Goal: Information Seeking & Learning: Learn about a topic

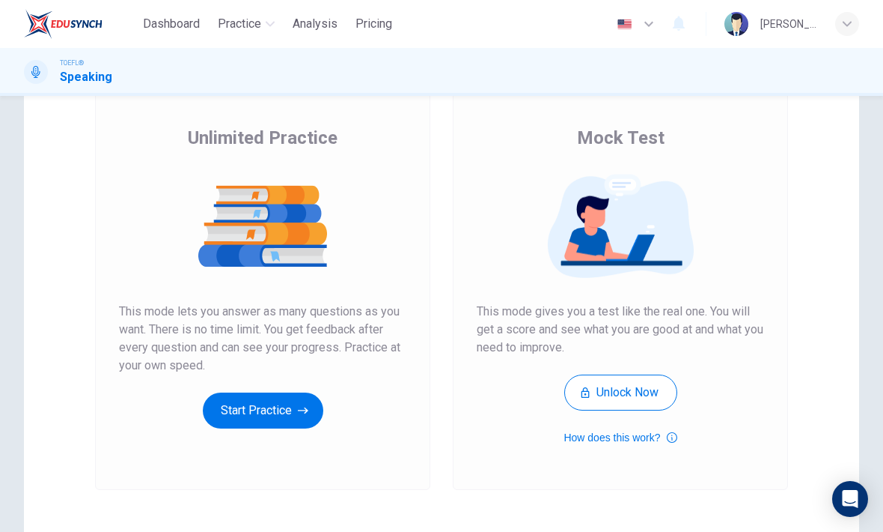
scroll to position [98, 0]
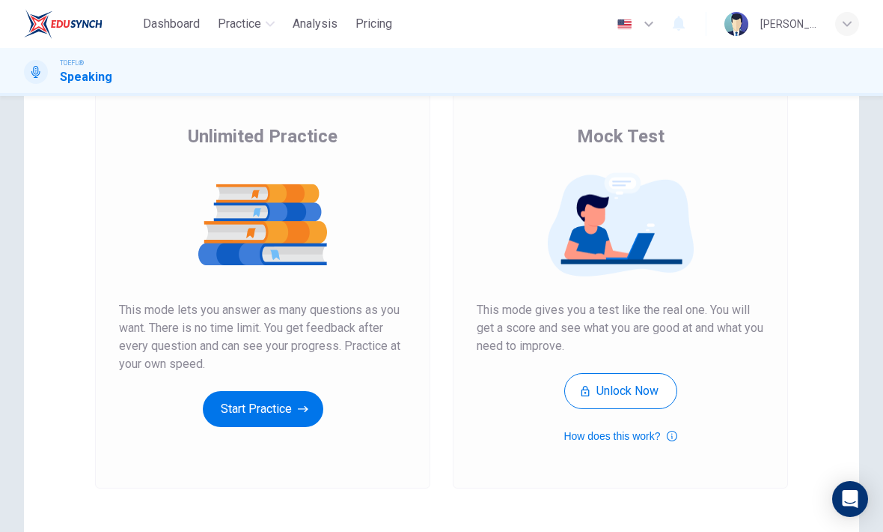
click at [299, 407] on icon "button" at bounding box center [303, 408] width 10 height 15
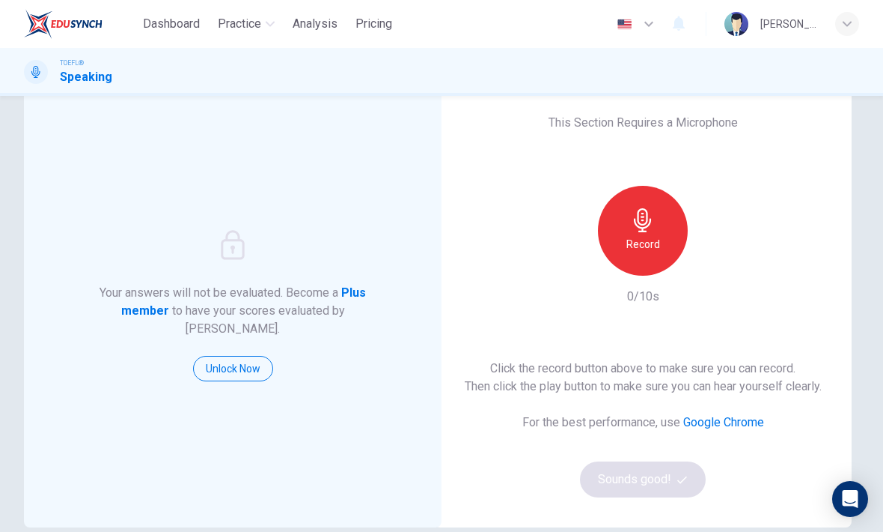
scroll to position [45, 0]
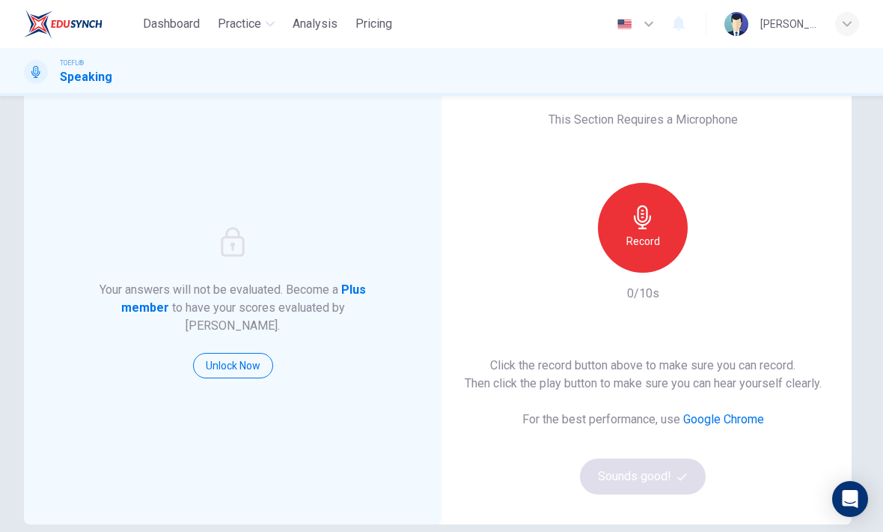
click at [639, 228] on icon "button" at bounding box center [642, 217] width 17 height 24
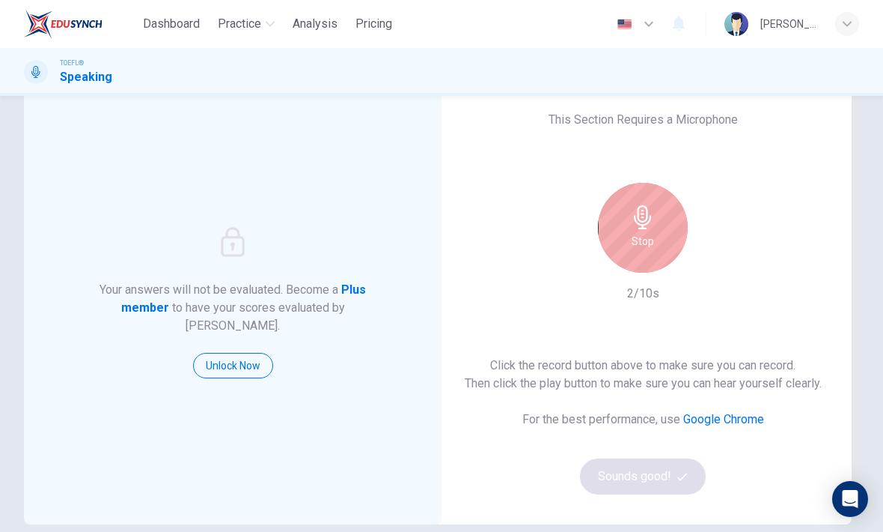
click at [644, 222] on icon "button" at bounding box center [643, 217] width 24 height 24
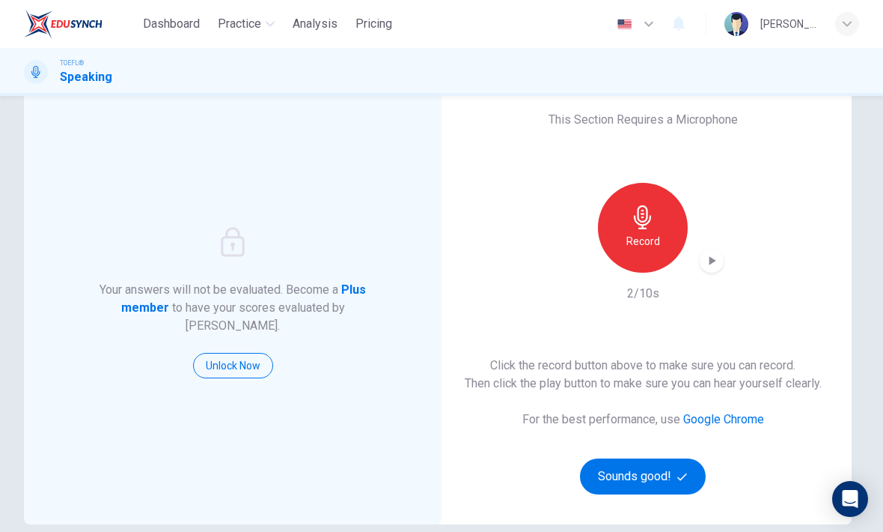
click at [714, 260] on icon "button" at bounding box center [713, 260] width 7 height 9
click at [658, 230] on div "Record" at bounding box center [643, 228] width 90 height 90
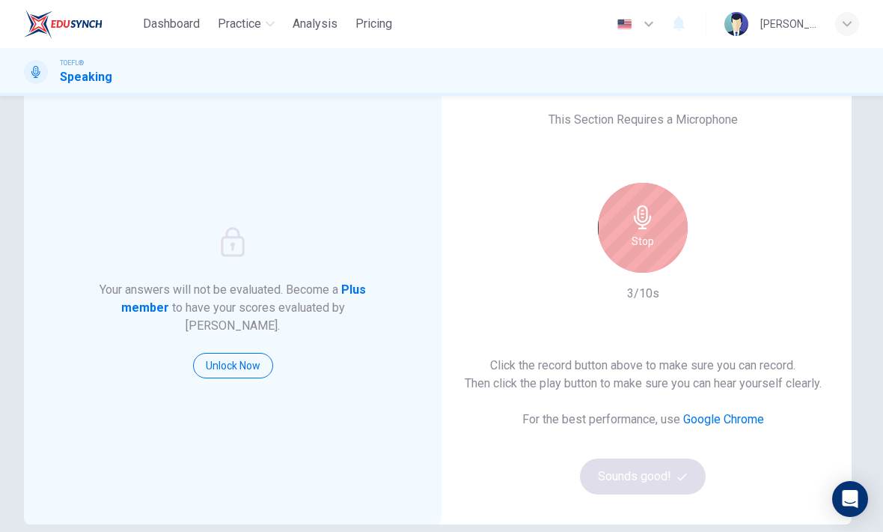
click at [654, 234] on h6 "Stop" at bounding box center [643, 241] width 22 height 18
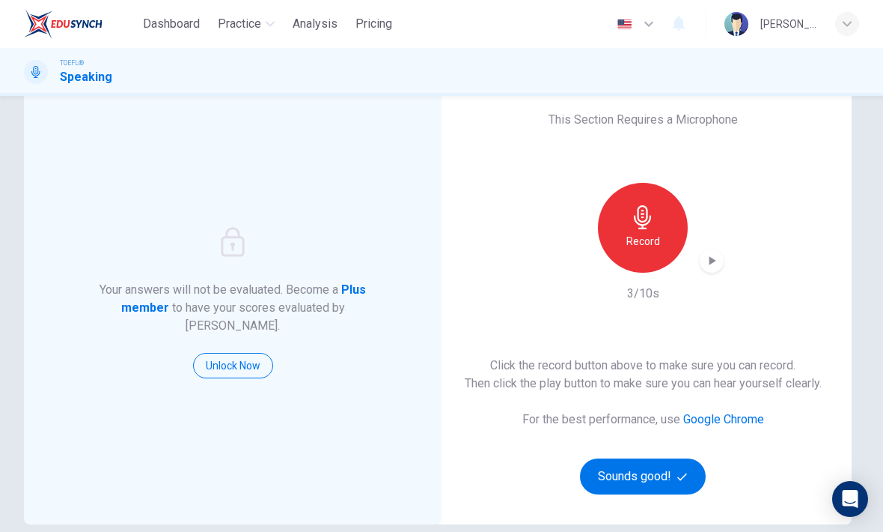
click at [697, 255] on div "Record" at bounding box center [643, 228] width 162 height 90
click at [717, 258] on icon "button" at bounding box center [712, 260] width 15 height 15
click at [722, 258] on div "button" at bounding box center [712, 261] width 24 height 24
click at [638, 252] on div "Record" at bounding box center [643, 228] width 90 height 90
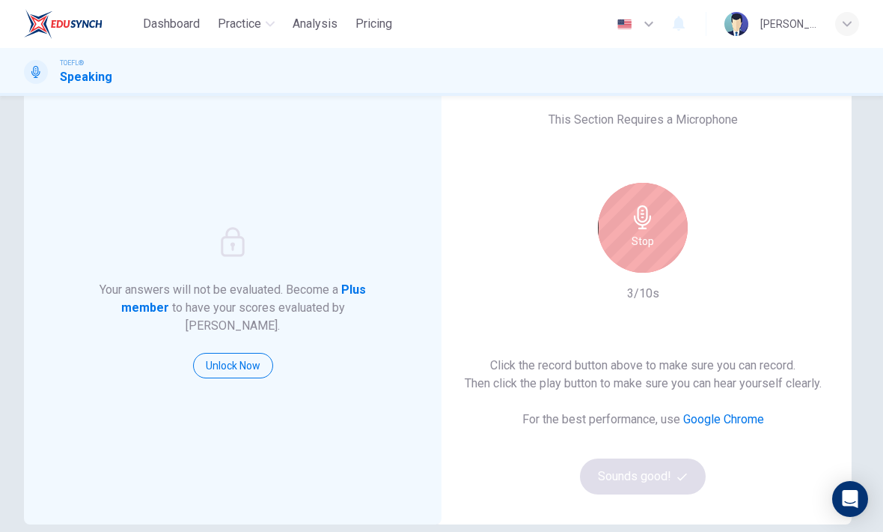
click at [640, 245] on h6 "Stop" at bounding box center [643, 241] width 22 height 18
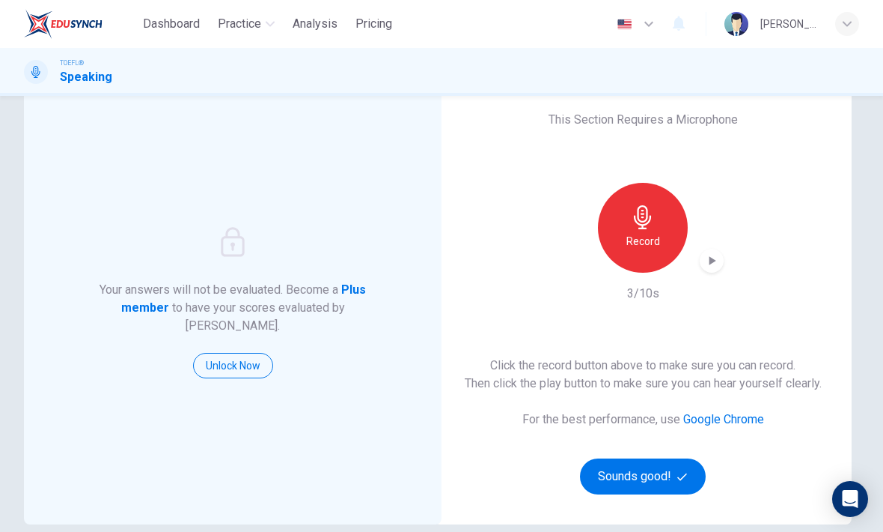
click at [618, 235] on div "Record" at bounding box center [643, 228] width 90 height 90
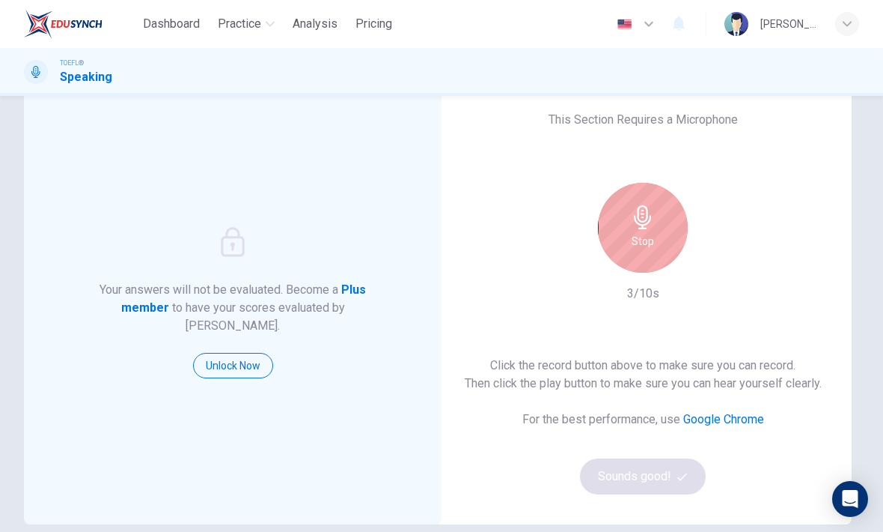
click at [651, 245] on h6 "Stop" at bounding box center [643, 241] width 22 height 18
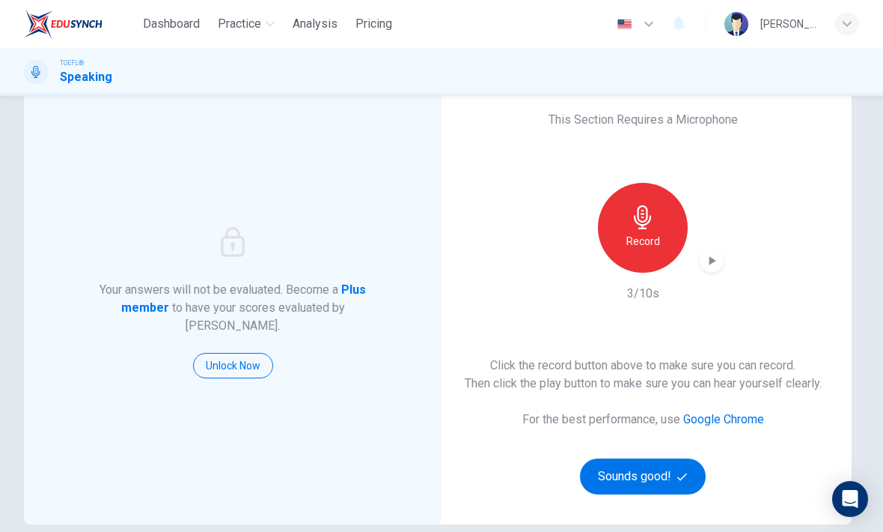
click at [716, 269] on div "button" at bounding box center [712, 261] width 24 height 24
click at [716, 264] on icon "button" at bounding box center [712, 260] width 15 height 15
click at [712, 263] on icon "button" at bounding box center [712, 260] width 15 height 15
click at [634, 267] on div "Record" at bounding box center [643, 228] width 90 height 90
click at [719, 259] on div "button" at bounding box center [712, 261] width 24 height 24
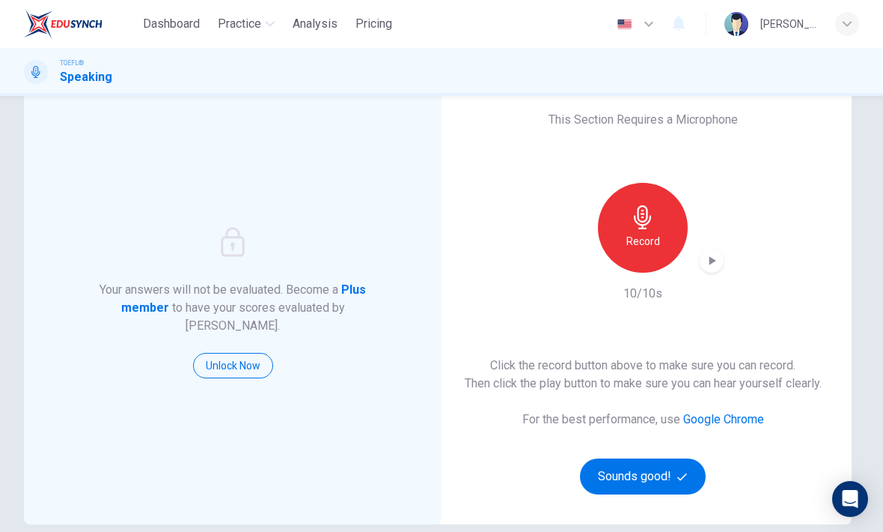
click at [639, 478] on button "Sounds good!" at bounding box center [643, 476] width 126 height 36
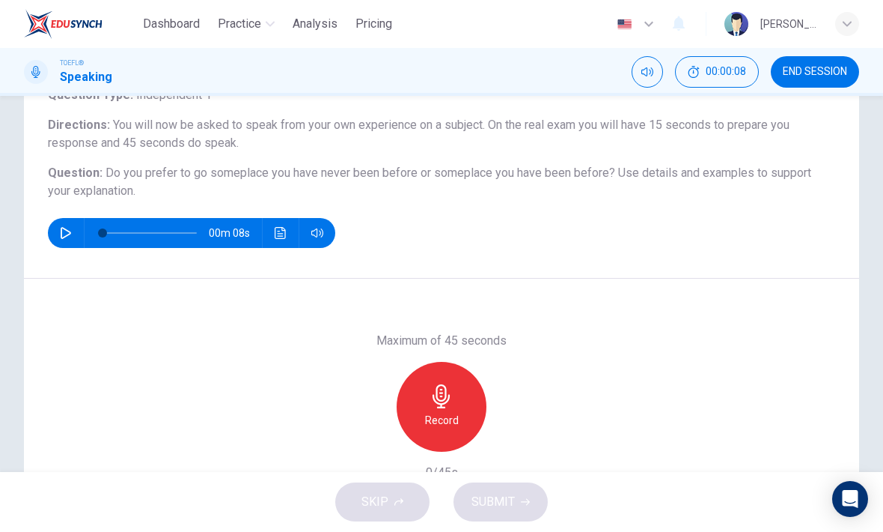
scroll to position [120, 0]
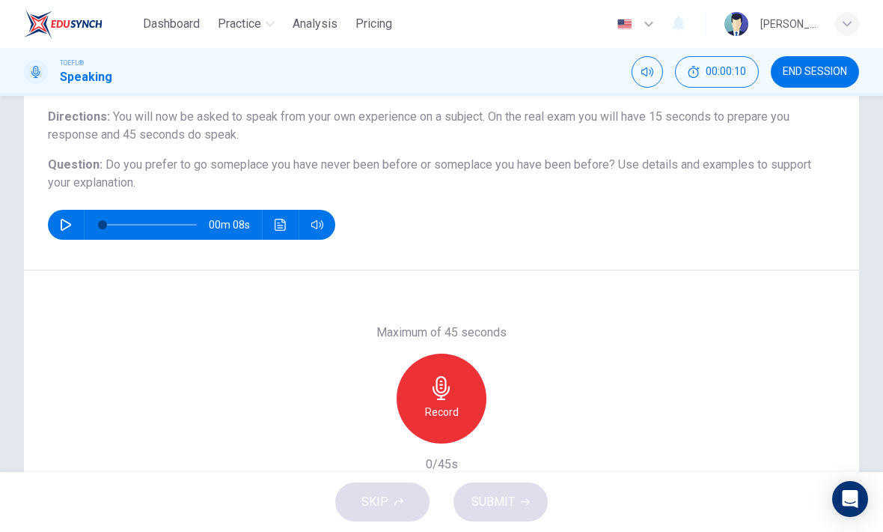
click at [61, 219] on icon "button" at bounding box center [66, 225] width 12 height 12
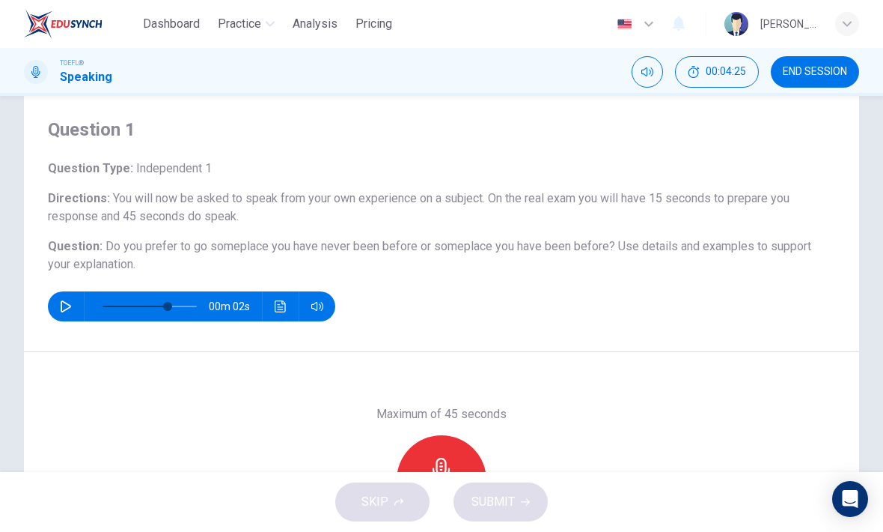
scroll to position [45, 0]
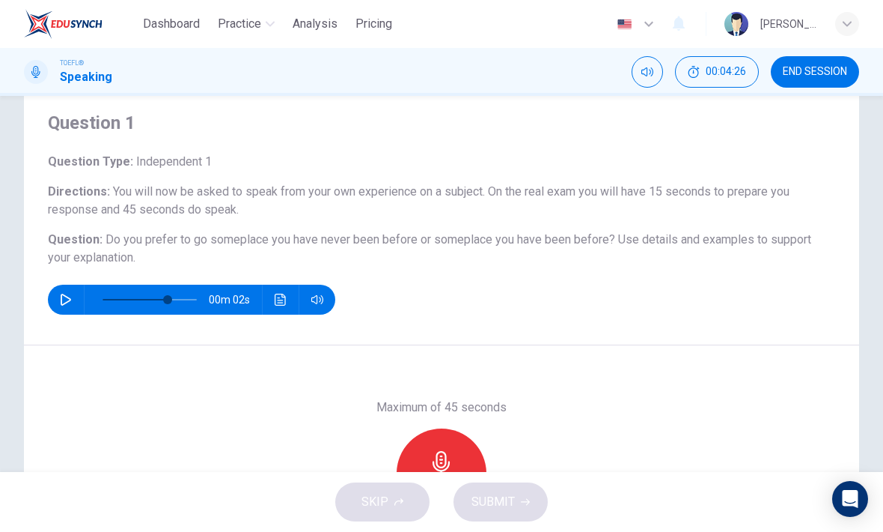
click at [72, 302] on button "button" at bounding box center [66, 300] width 24 height 30
click at [732, 75] on span "00:04:27" at bounding box center [726, 72] width 40 height 12
click at [746, 69] on icon "Show" at bounding box center [752, 64] width 12 height 12
type input "0"
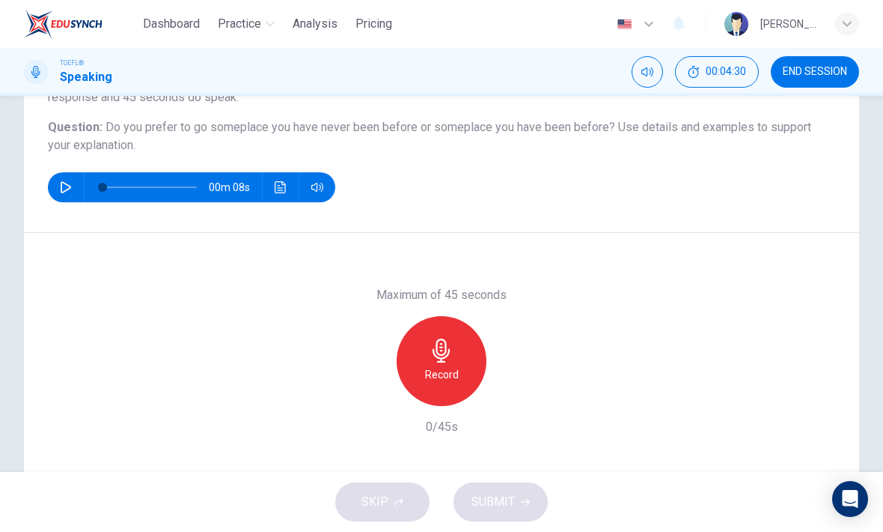
scroll to position [158, 0]
click at [462, 374] on div "Record" at bounding box center [442, 360] width 90 height 90
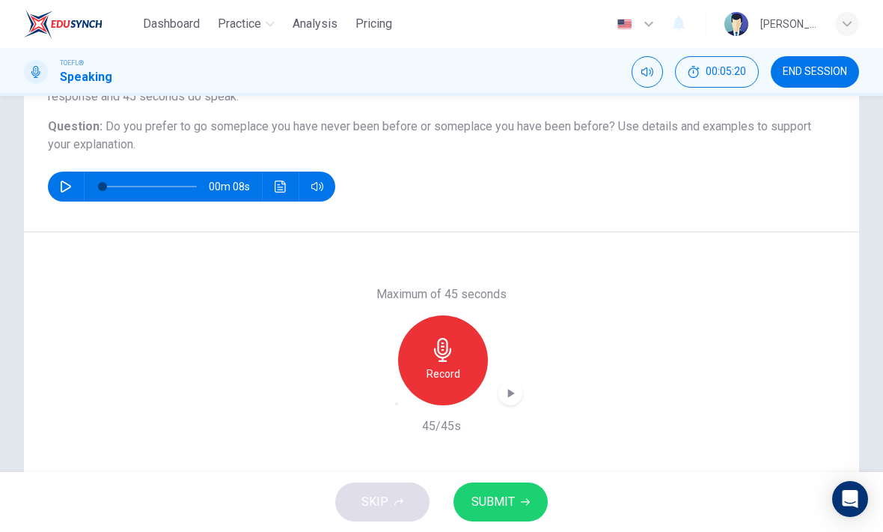
click at [457, 355] on div "Record" at bounding box center [443, 360] width 90 height 90
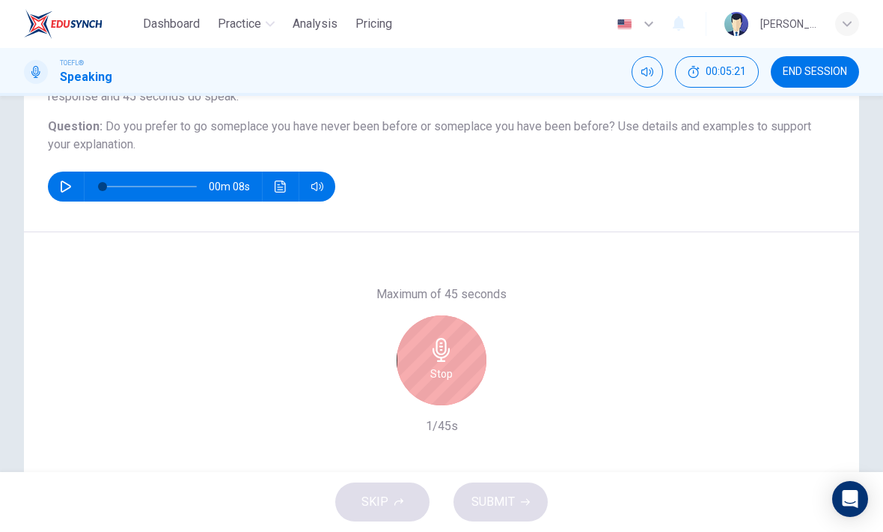
click at [447, 371] on h6 "Stop" at bounding box center [441, 374] width 22 height 18
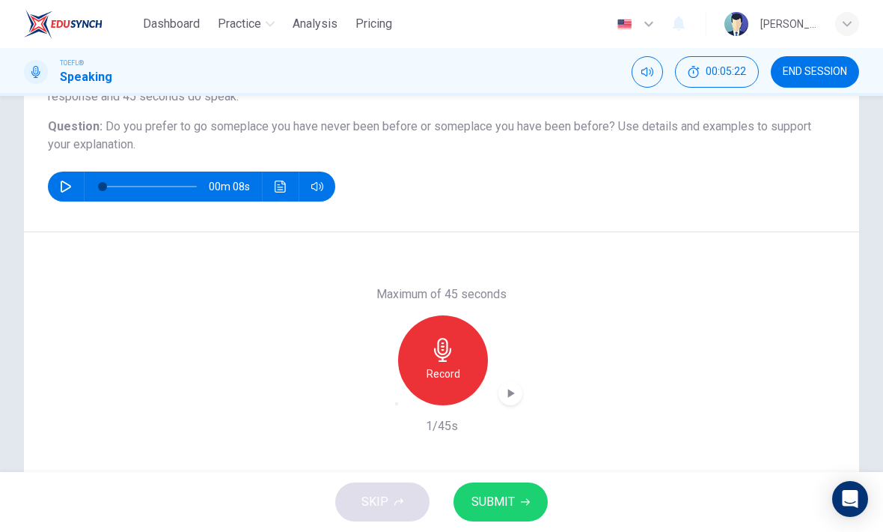
click at [514, 391] on icon "button" at bounding box center [510, 393] width 15 height 15
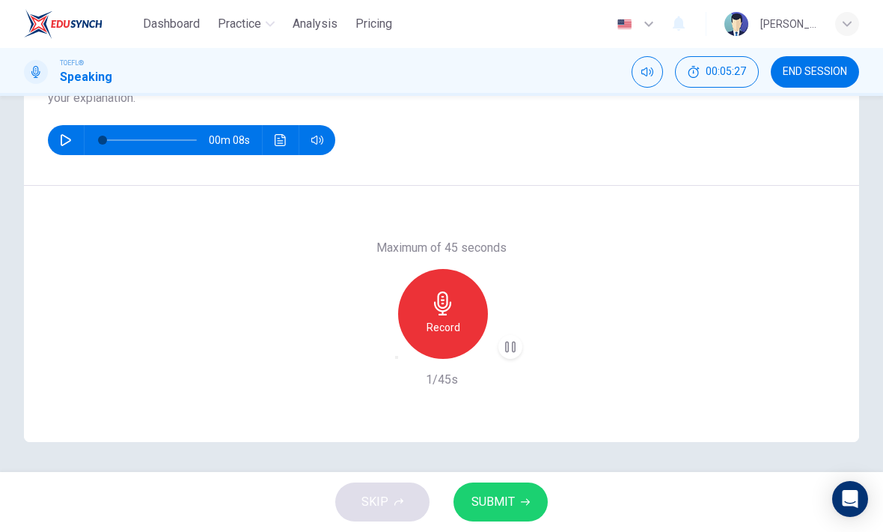
scroll to position [204, 0]
click at [397, 357] on icon "button" at bounding box center [397, 357] width 0 height 0
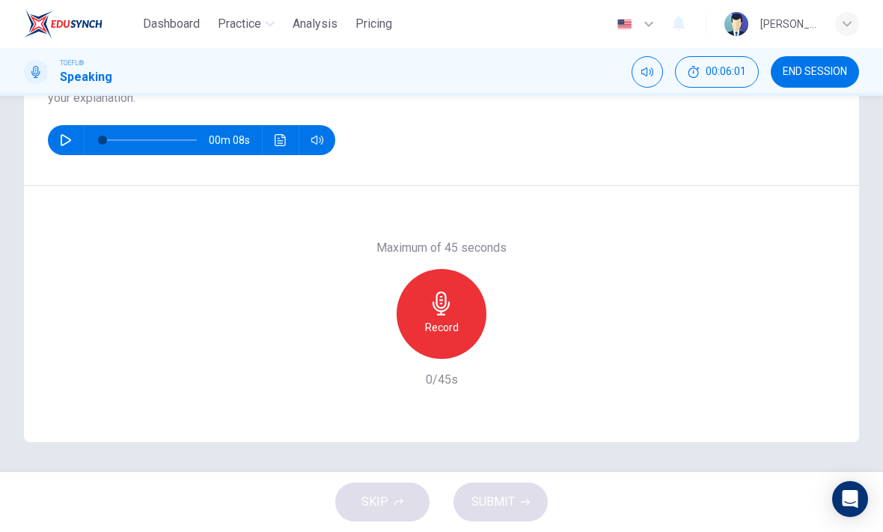
click at [454, 322] on h6 "Record" at bounding box center [442, 327] width 34 height 18
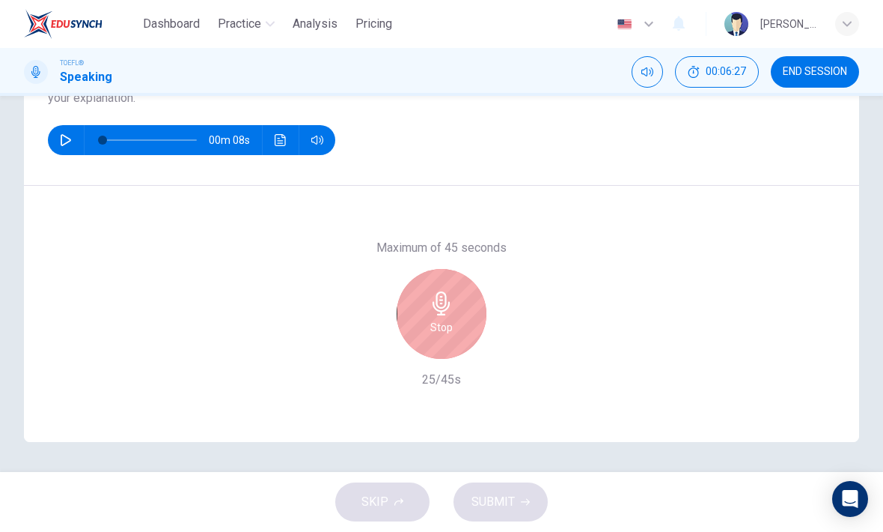
click at [451, 311] on icon "button" at bounding box center [442, 303] width 24 height 24
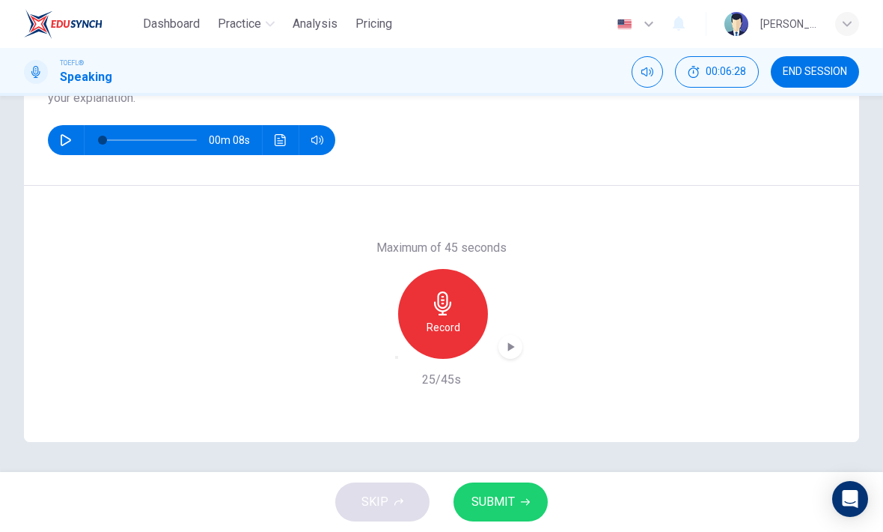
click at [397, 357] on icon "button" at bounding box center [397, 357] width 0 height 0
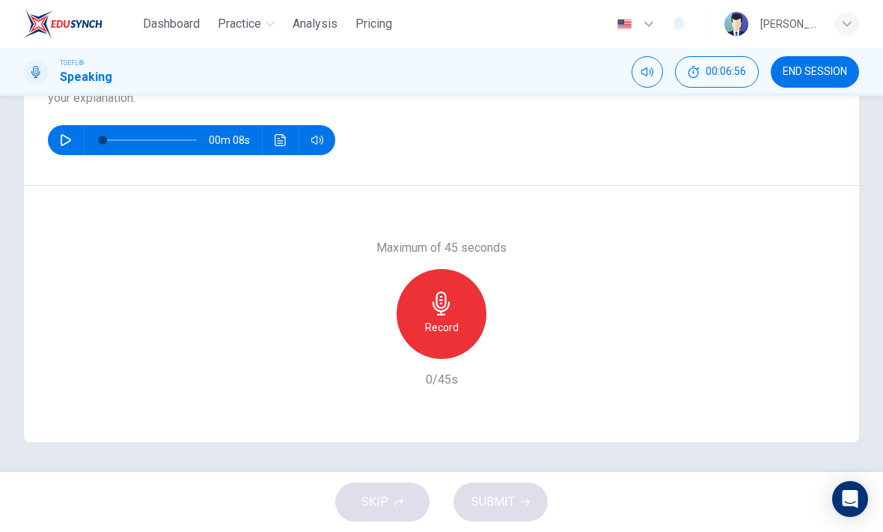
click at [445, 322] on h6 "Record" at bounding box center [442, 327] width 34 height 18
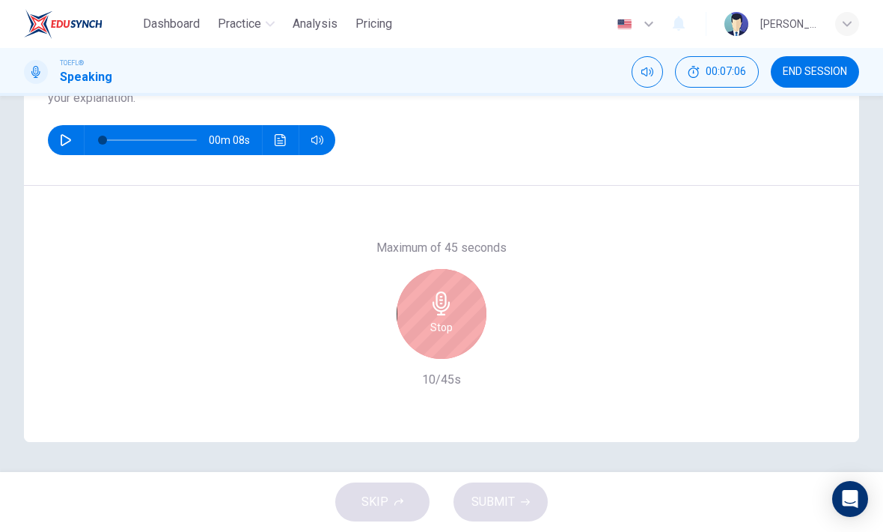
click at [448, 320] on h6 "Stop" at bounding box center [441, 327] width 22 height 18
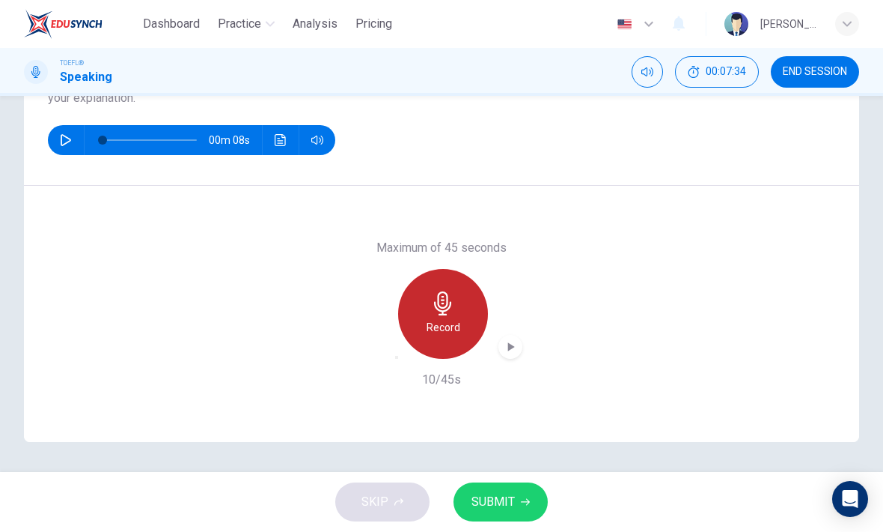
click at [442, 323] on h6 "Record" at bounding box center [444, 327] width 34 height 18
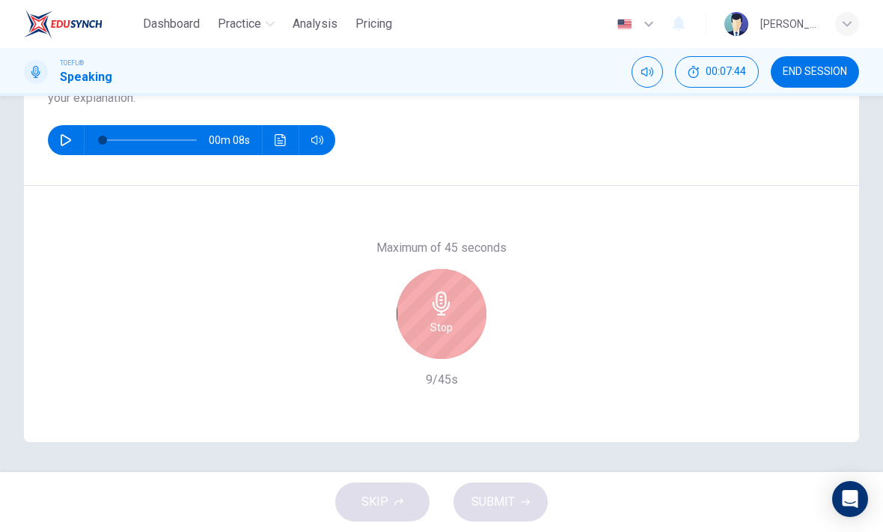
click at [429, 308] on div "Stop" at bounding box center [442, 314] width 90 height 90
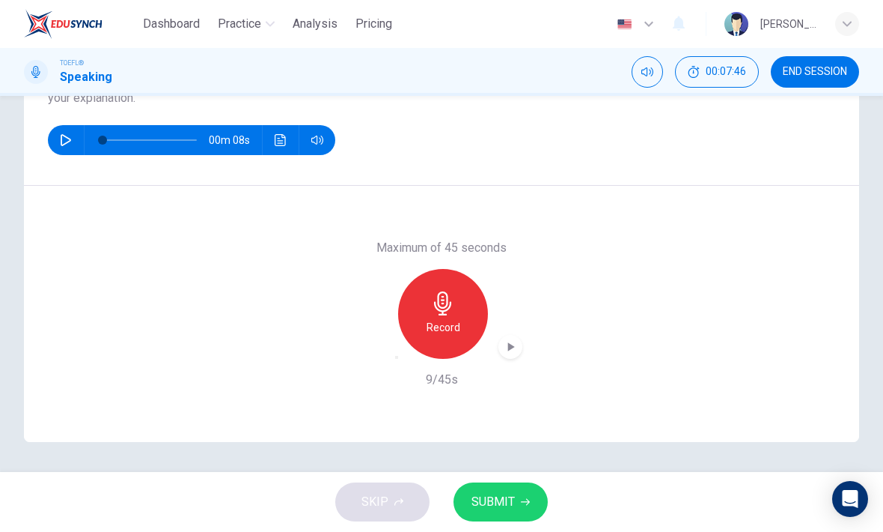
click at [397, 357] on div "button" at bounding box center [397, 357] width 0 height 0
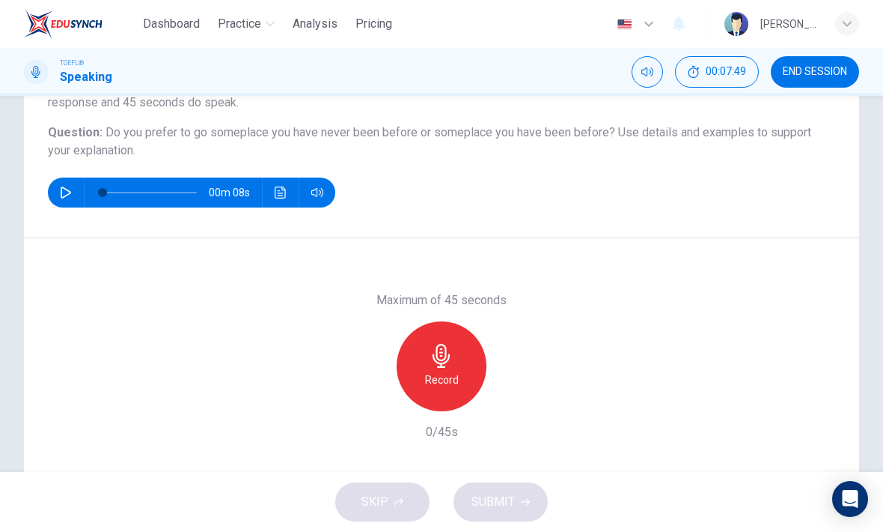
scroll to position [153, 0]
click at [452, 362] on icon "button" at bounding box center [442, 355] width 24 height 24
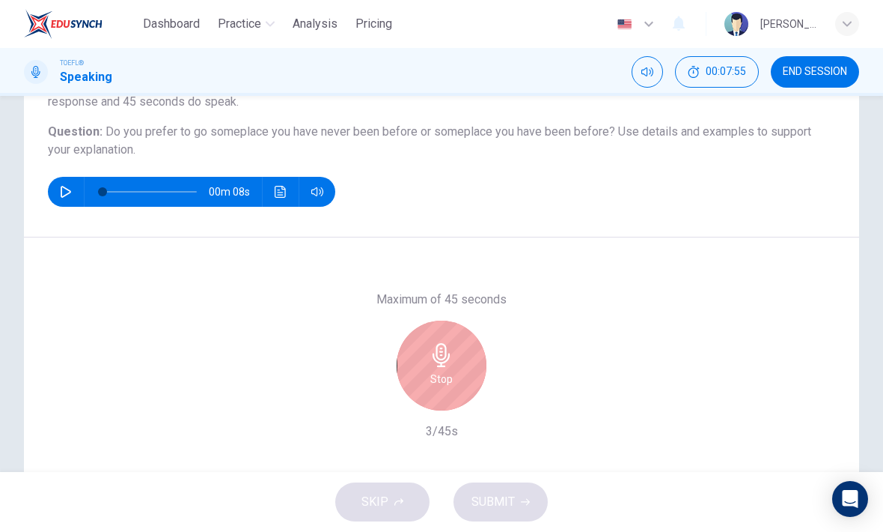
click at [457, 355] on div "Stop" at bounding box center [442, 365] width 90 height 90
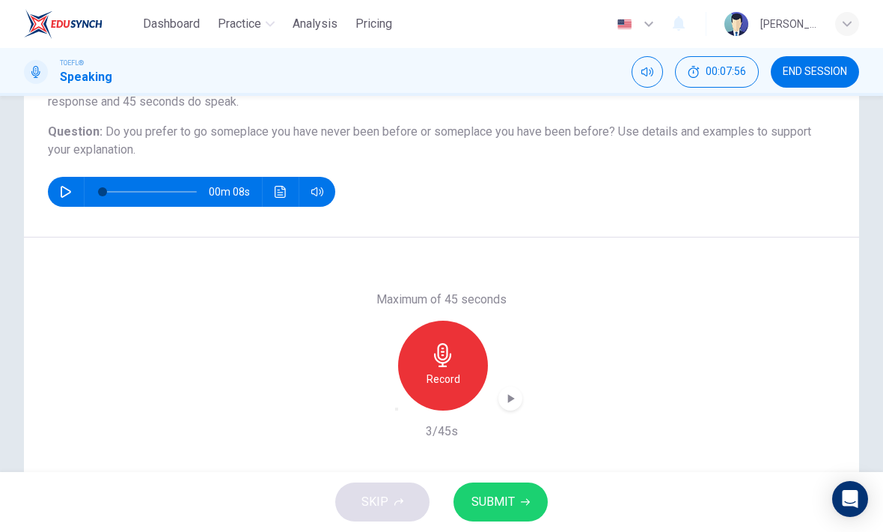
click at [397, 409] on div "button" at bounding box center [397, 409] width 0 height 0
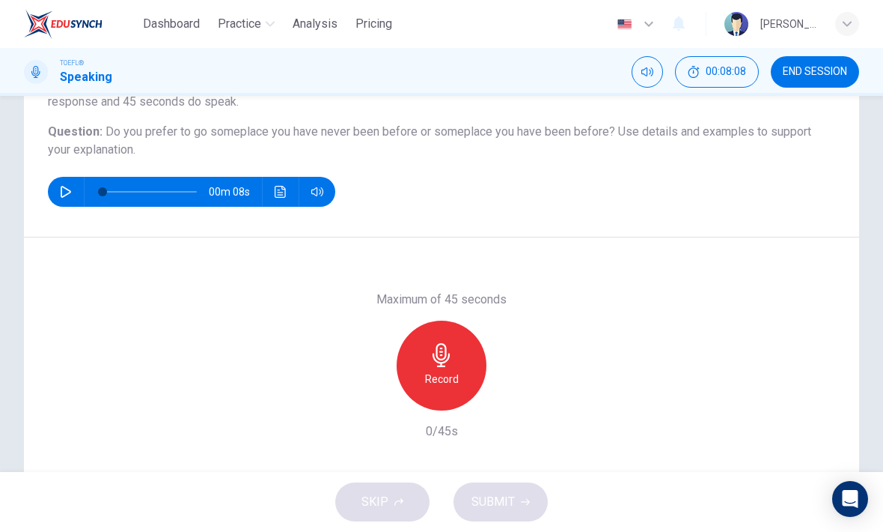
click at [436, 363] on icon "button" at bounding box center [442, 355] width 24 height 24
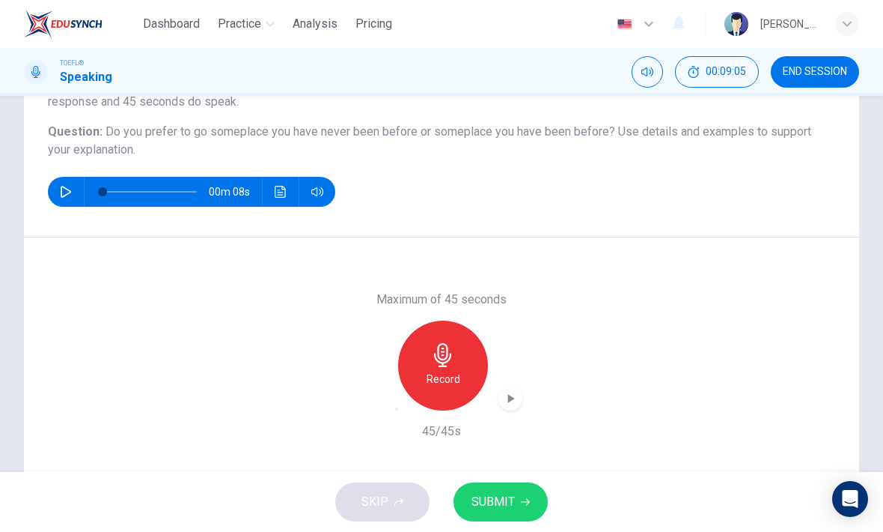
click at [457, 357] on div "Record" at bounding box center [443, 365] width 90 height 90
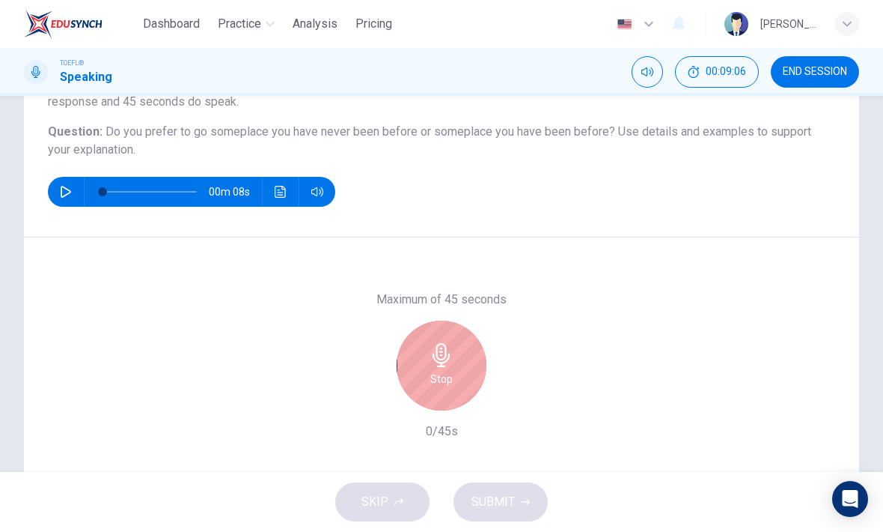
click at [456, 367] on div "Stop" at bounding box center [442, 365] width 90 height 90
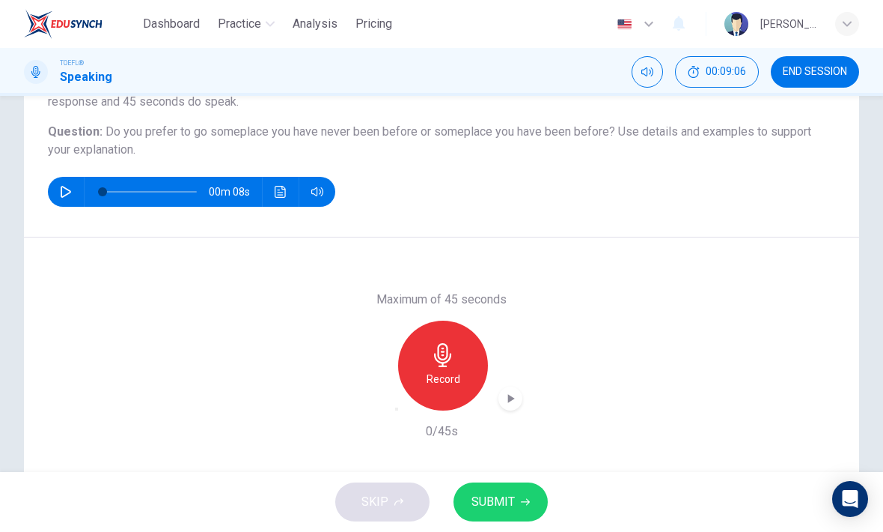
click at [517, 391] on icon "button" at bounding box center [510, 398] width 15 height 15
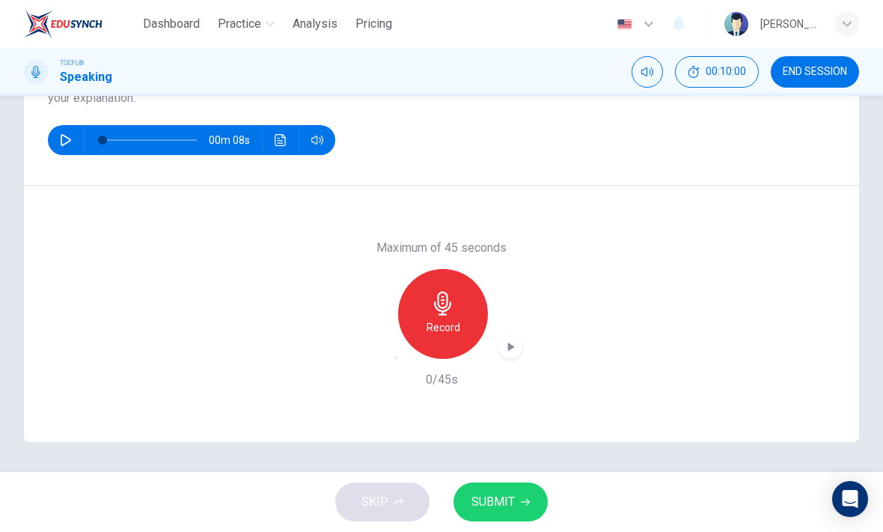
scroll to position [204, 0]
click at [507, 489] on button "SUBMIT" at bounding box center [501, 501] width 94 height 39
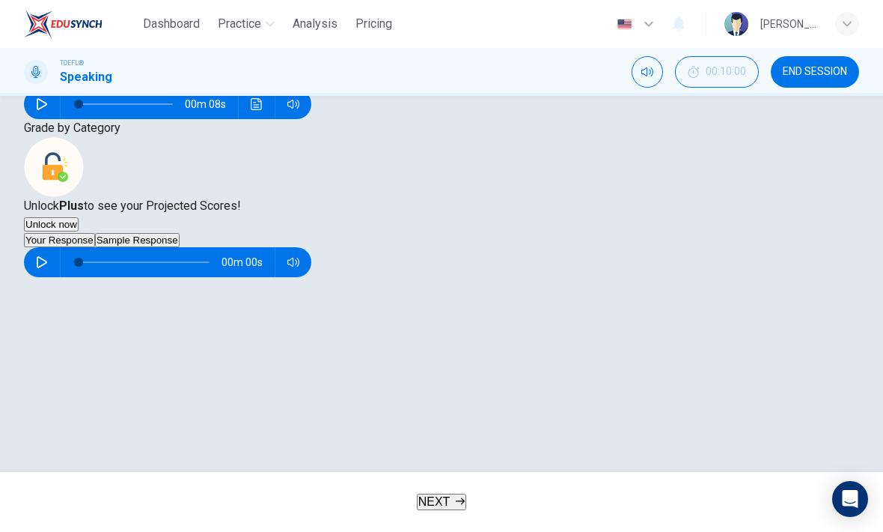
scroll to position [202, 0]
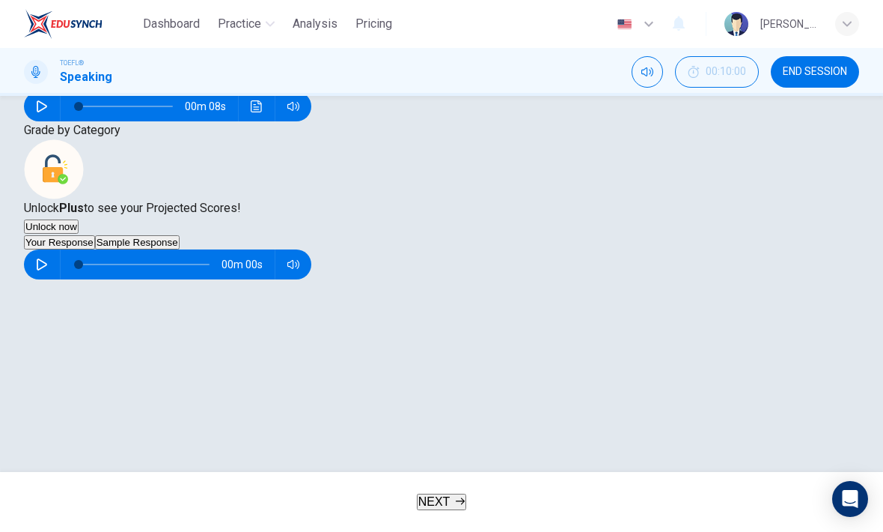
click at [180, 249] on button "Sample Response" at bounding box center [137, 242] width 85 height 14
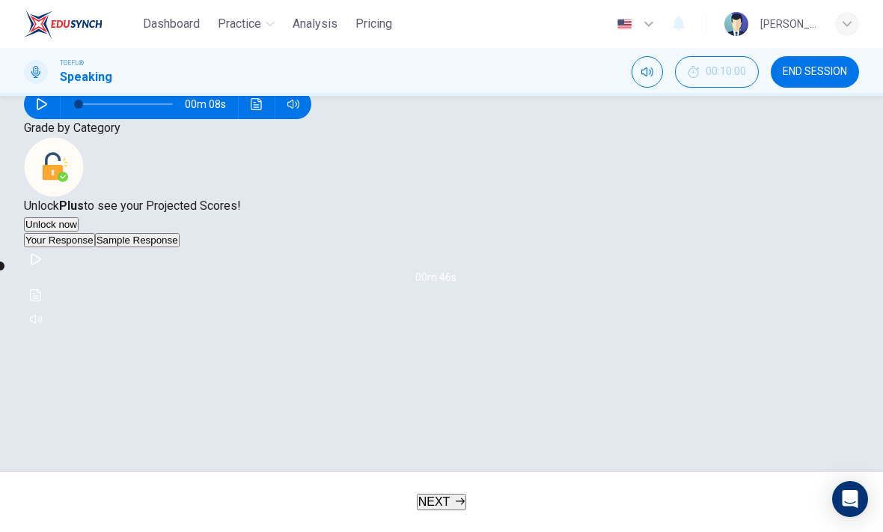
scroll to position [268, 0]
click at [95, 247] on button "Your Response" at bounding box center [59, 240] width 71 height 14
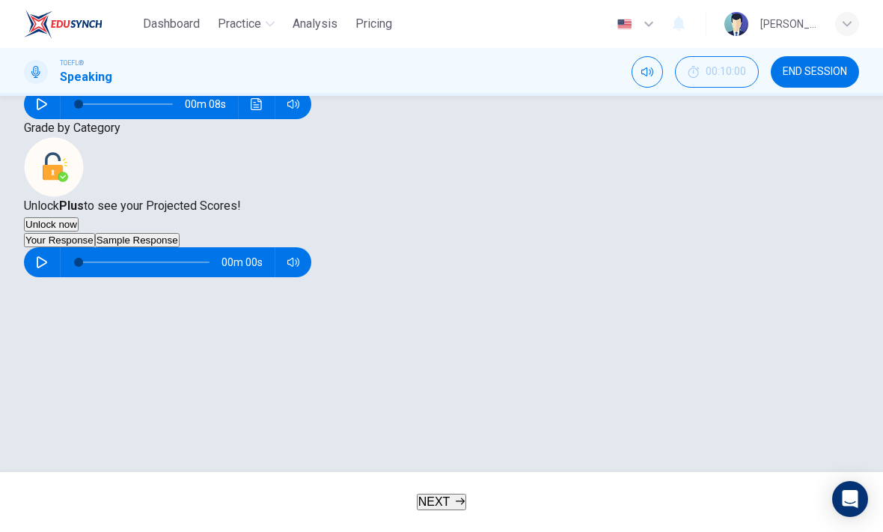
click at [180, 247] on button "Sample Response" at bounding box center [137, 240] width 85 height 14
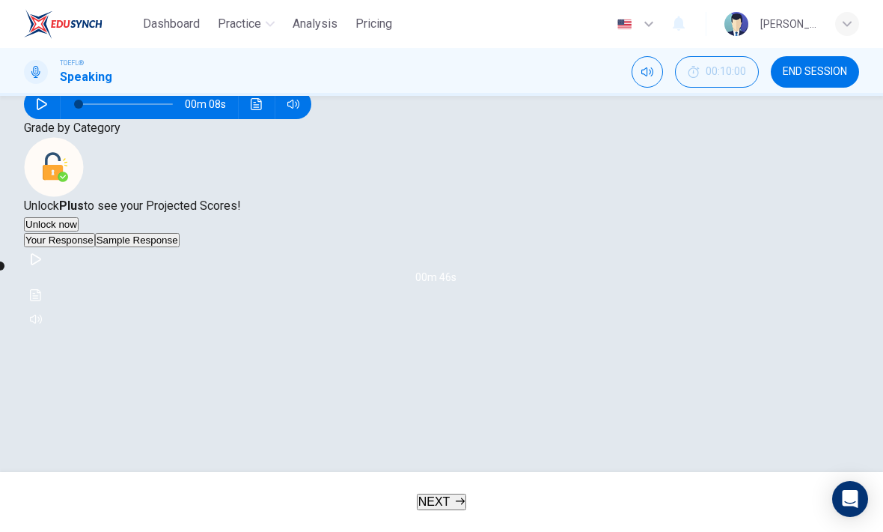
click at [48, 271] on button "button" at bounding box center [36, 259] width 24 height 24
click at [41, 301] on icon "Click to see the audio transcription" at bounding box center [35, 295] width 11 height 12
type input "0"
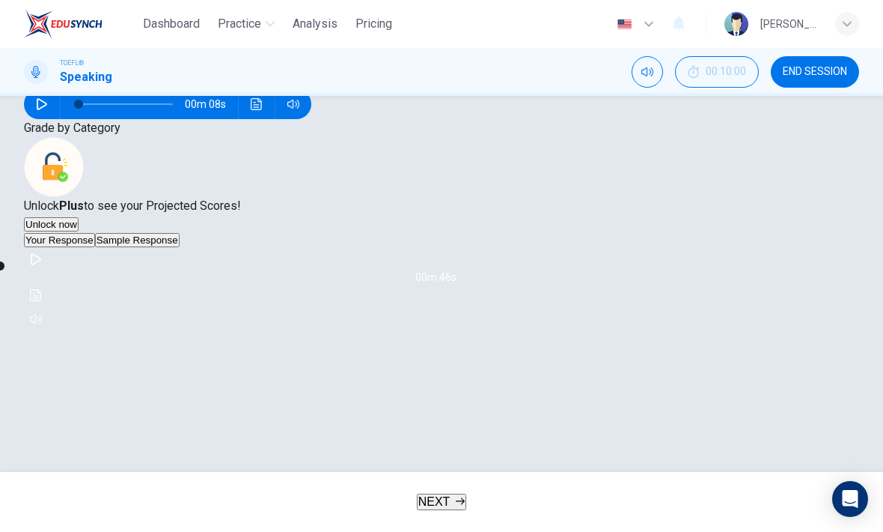
click at [95, 247] on button "Your Response" at bounding box center [59, 240] width 71 height 14
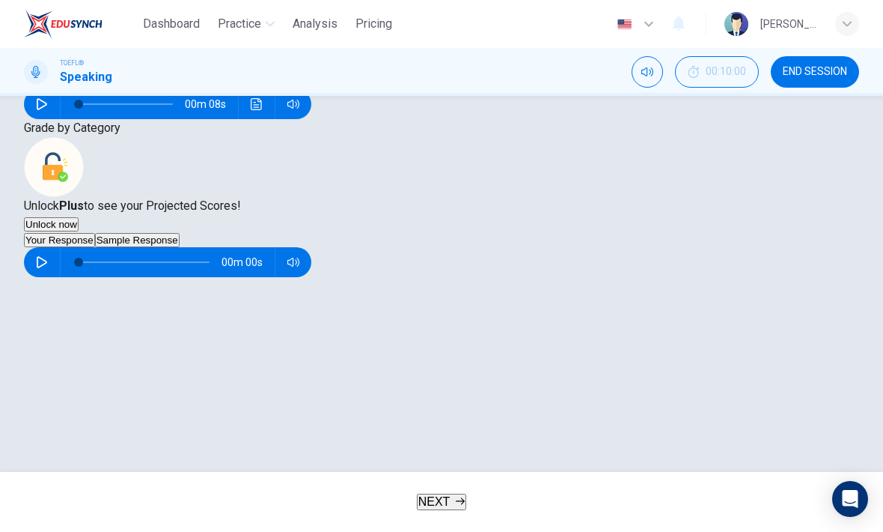
click at [48, 268] on icon "button" at bounding box center [42, 262] width 12 height 12
click at [54, 277] on button "button" at bounding box center [42, 262] width 24 height 30
click at [48, 268] on icon "button" at bounding box center [42, 262] width 12 height 12
type input "0"
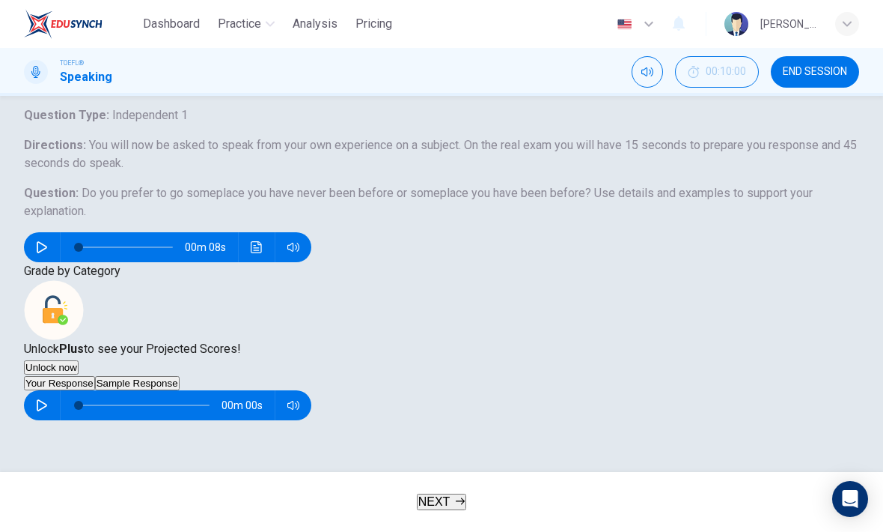
click at [348, 262] on div "Question 1 Question Type : Independent 1 Directions : You will now be asked to …" at bounding box center [442, 163] width 836 height 198
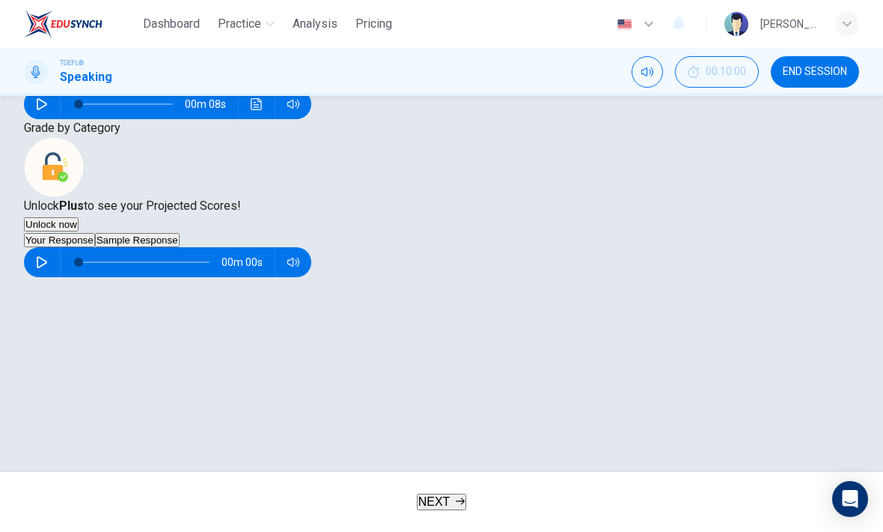
scroll to position [268, 0]
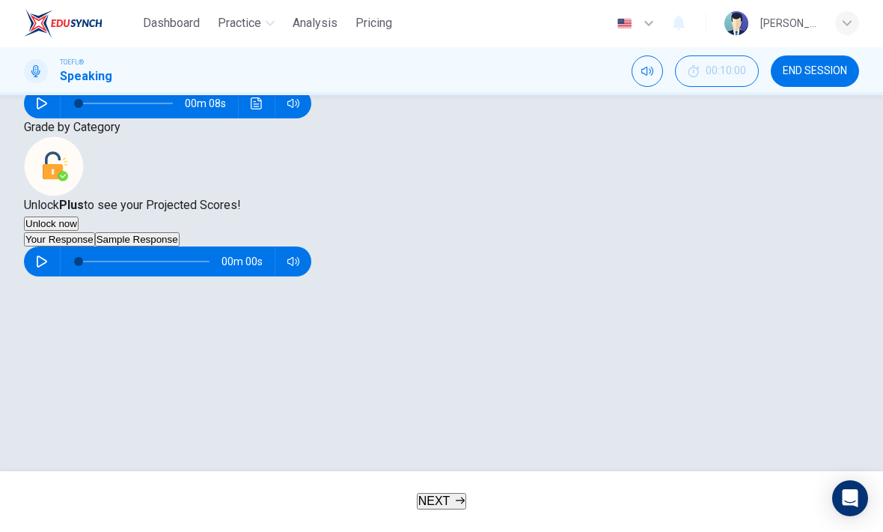
click at [442, 508] on span "NEXT" at bounding box center [435, 501] width 32 height 13
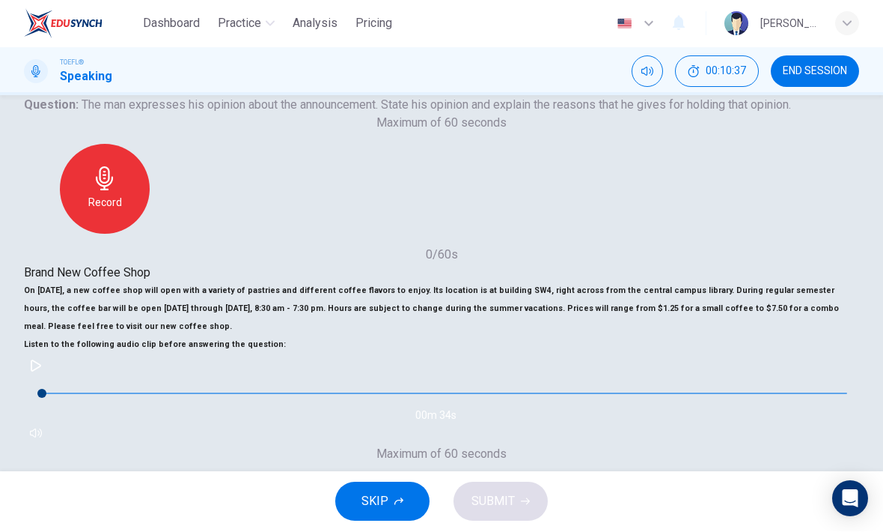
scroll to position [171, 0]
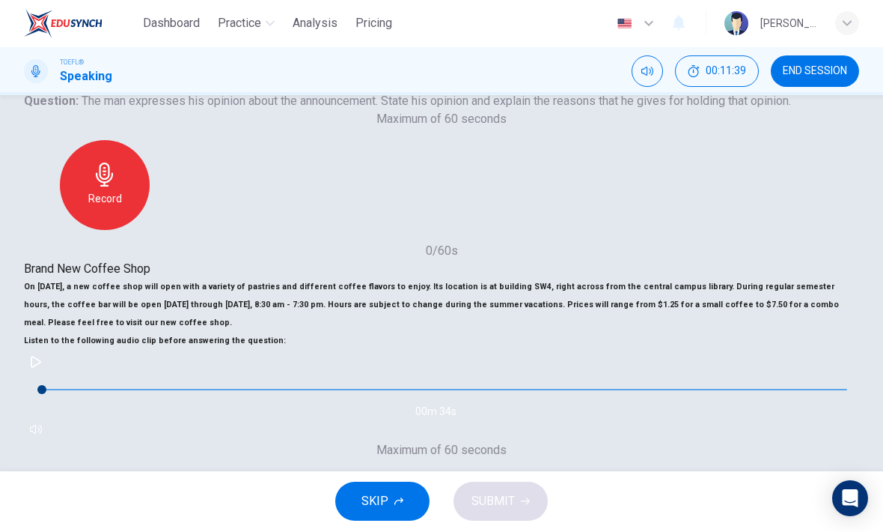
click at [48, 374] on button "button" at bounding box center [36, 362] width 24 height 24
click at [618, 395] on span at bounding box center [622, 390] width 9 height 9
click at [48, 374] on button "button" at bounding box center [36, 362] width 24 height 24
click at [454, 494] on icon "button" at bounding box center [442, 506] width 24 height 24
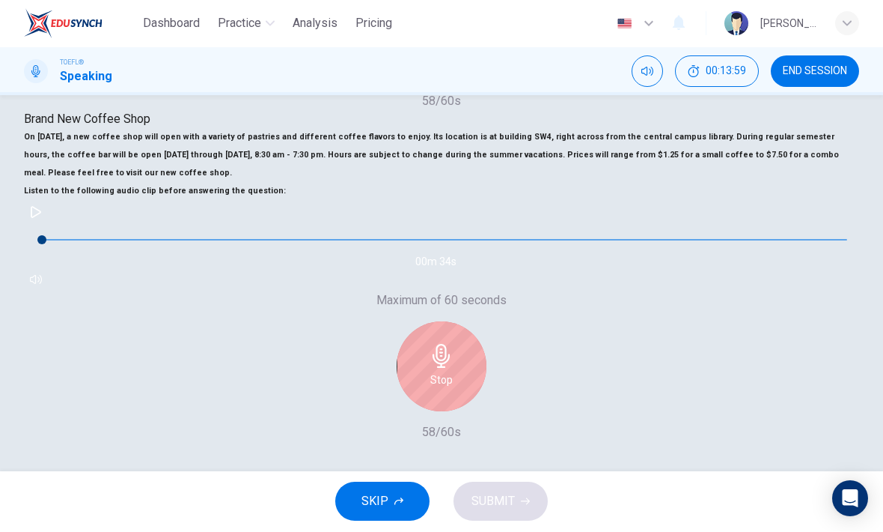
scroll to position [399, 0]
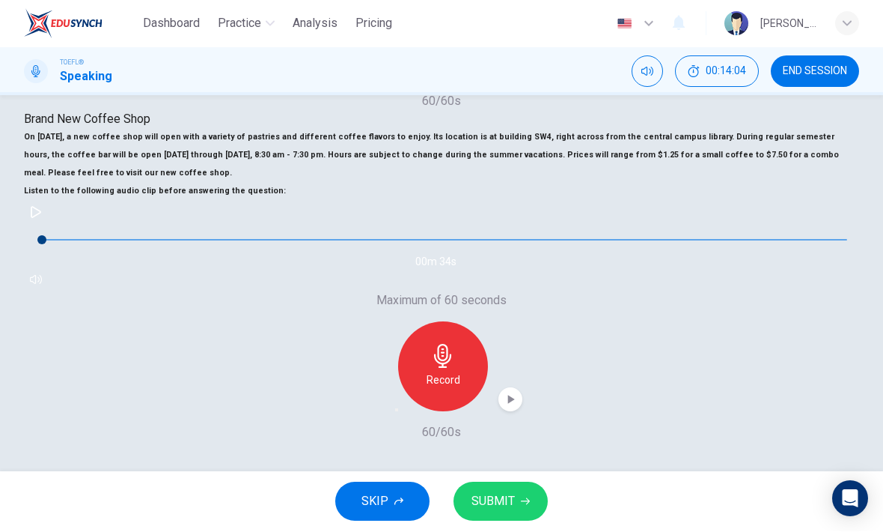
click at [523, 388] on div "button" at bounding box center [511, 400] width 24 height 24
click at [518, 392] on icon "button" at bounding box center [510, 399] width 15 height 15
click at [488, 322] on div "Record" at bounding box center [443, 367] width 90 height 90
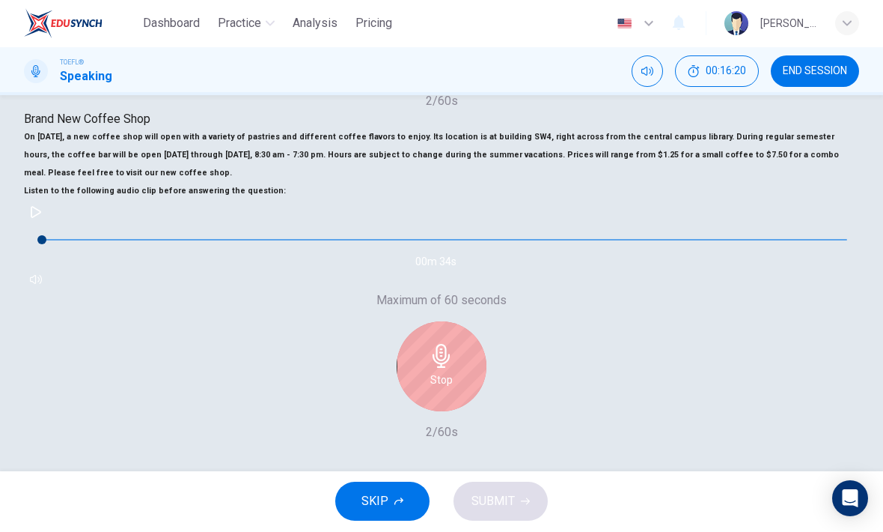
click at [487, 322] on div "Stop" at bounding box center [442, 367] width 90 height 90
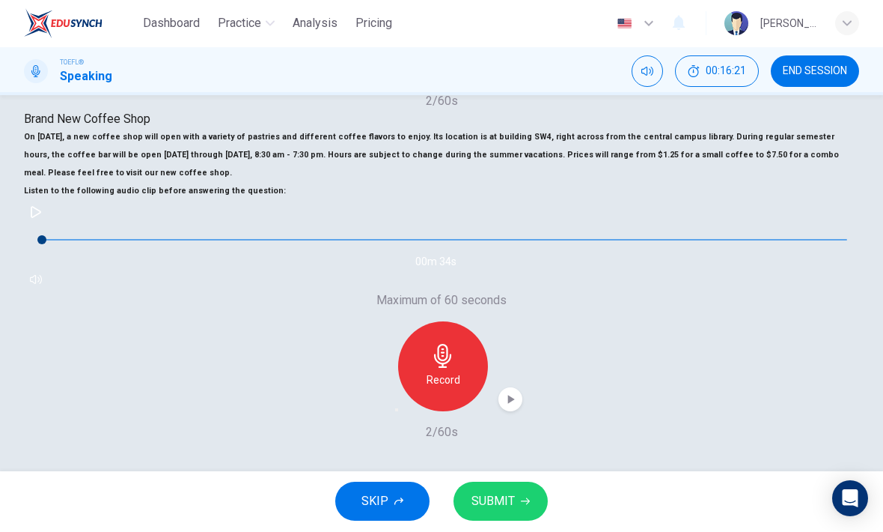
click at [523, 322] on div "Record" at bounding box center [442, 367] width 162 height 90
click at [397, 410] on div "button" at bounding box center [397, 410] width 0 height 0
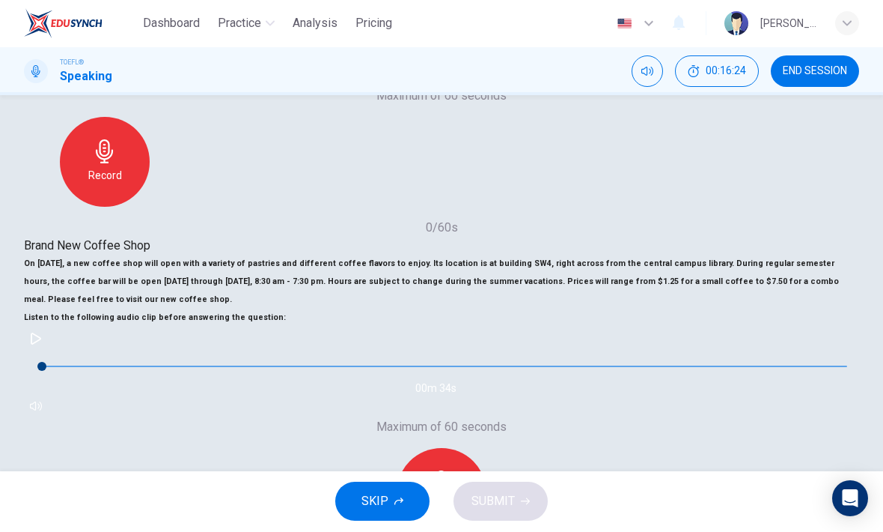
scroll to position [244, 0]
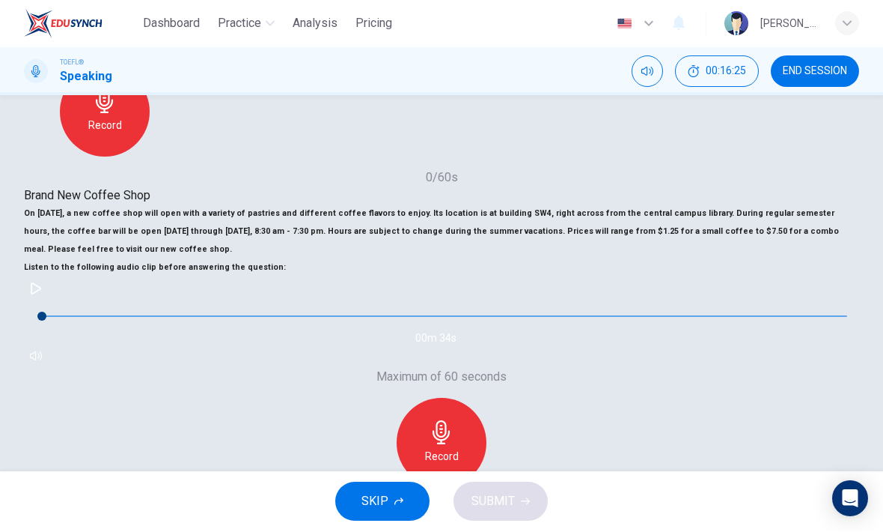
click at [42, 295] on icon "button" at bounding box center [36, 289] width 12 height 12
click at [48, 301] on button "button" at bounding box center [36, 289] width 24 height 24
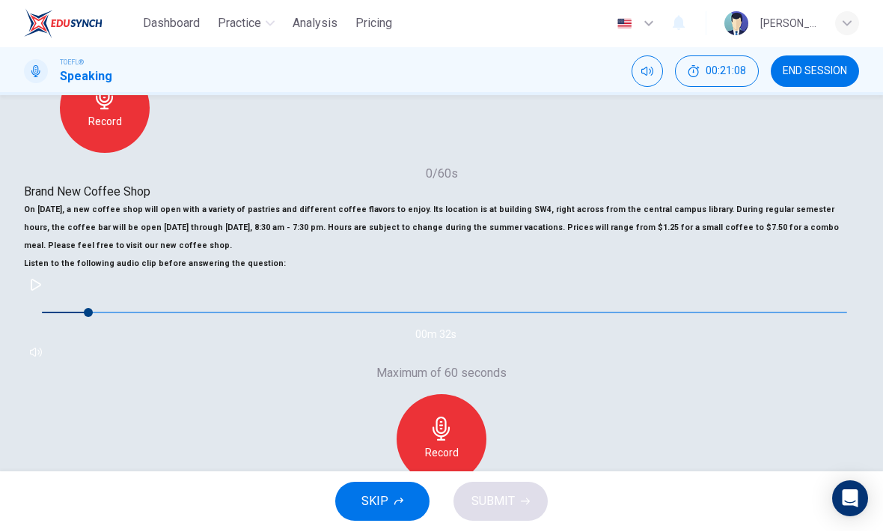
scroll to position [249, 0]
click at [603, 531] on div at bounding box center [441, 532] width 883 height 0
click at [42, 290] on icon "button" at bounding box center [36, 285] width 12 height 12
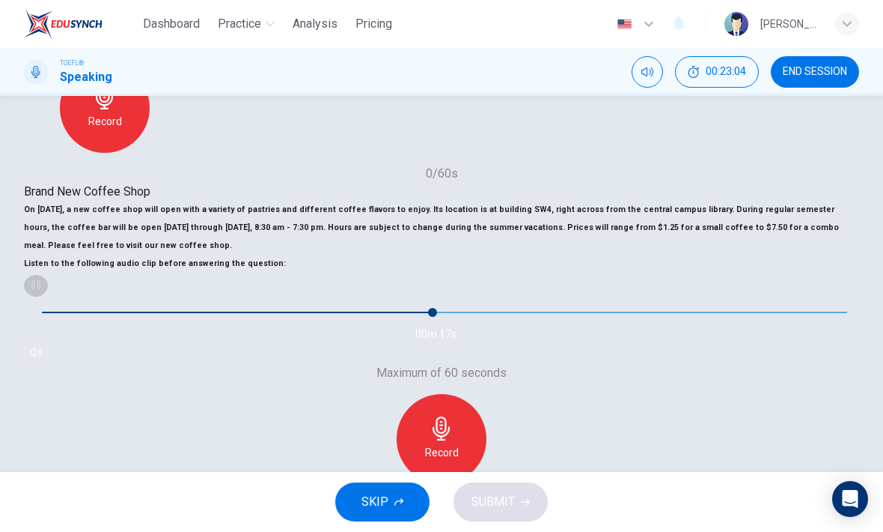
click at [48, 296] on button "button" at bounding box center [36, 285] width 24 height 24
click at [376, 317] on span at bounding box center [380, 312] width 9 height 9
click at [303, 317] on span at bounding box center [307, 312] width 9 height 9
click at [42, 290] on icon "button" at bounding box center [36, 285] width 12 height 12
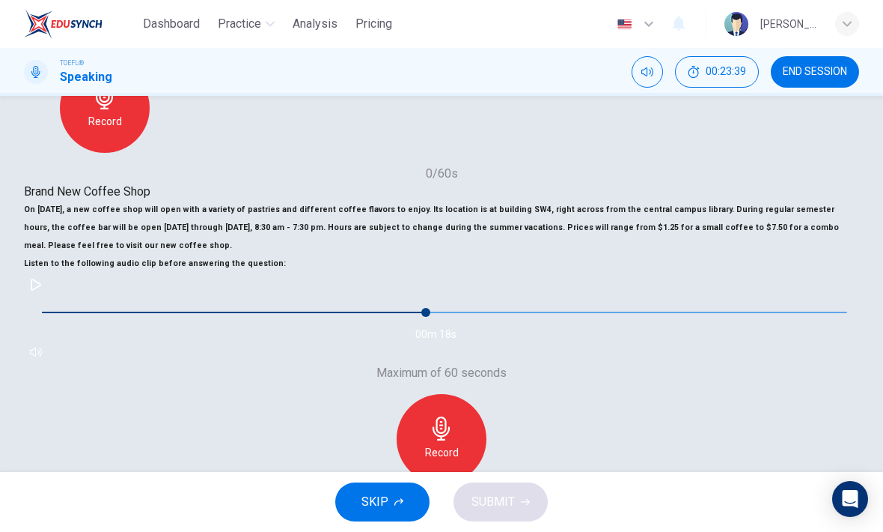
click at [42, 290] on icon "button" at bounding box center [36, 285] width 12 height 12
click at [327, 317] on span at bounding box center [331, 312] width 9 height 9
click at [48, 296] on button "button" at bounding box center [36, 285] width 24 height 24
click at [344, 317] on span at bounding box center [348, 312] width 9 height 9
click at [42, 290] on icon "button" at bounding box center [36, 285] width 12 height 12
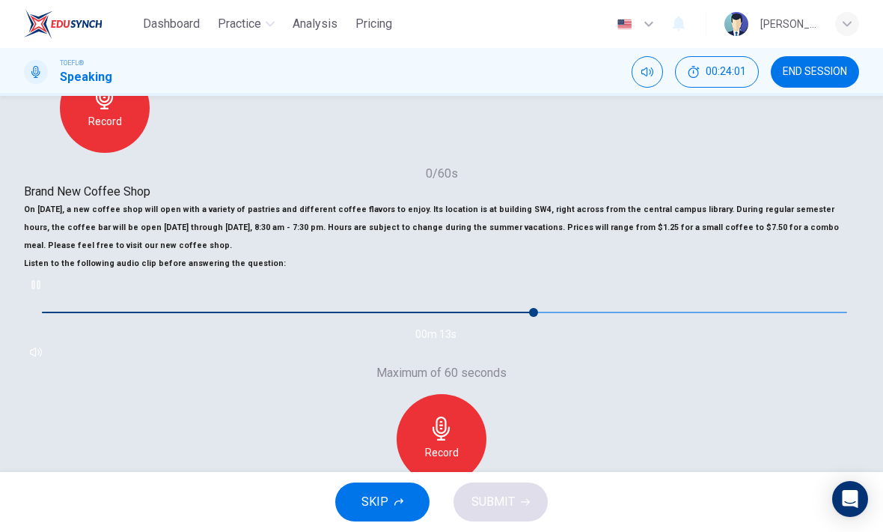
click at [48, 296] on button "button" at bounding box center [36, 285] width 24 height 24
click at [408, 317] on span at bounding box center [412, 312] width 9 height 9
click at [41, 290] on icon "button" at bounding box center [36, 285] width 10 height 12
click at [42, 290] on icon "button" at bounding box center [36, 285] width 12 height 12
click at [472, 317] on span at bounding box center [476, 312] width 9 height 9
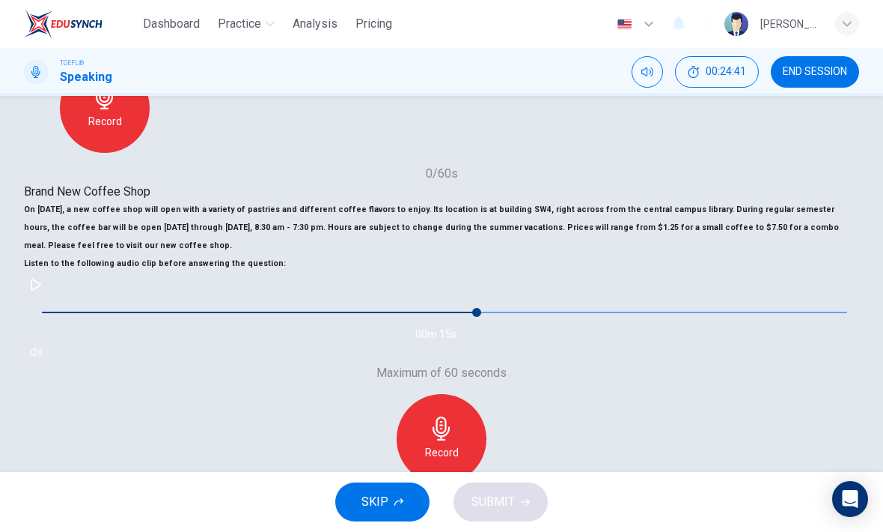
click at [42, 290] on icon "button" at bounding box center [36, 285] width 12 height 12
click at [376, 317] on span at bounding box center [380, 312] width 9 height 9
click at [42, 290] on icon "button" at bounding box center [36, 285] width 12 height 12
click at [82, 344] on div "00m 14s" at bounding box center [442, 318] width 836 height 91
click at [48, 296] on button "button" at bounding box center [36, 285] width 24 height 24
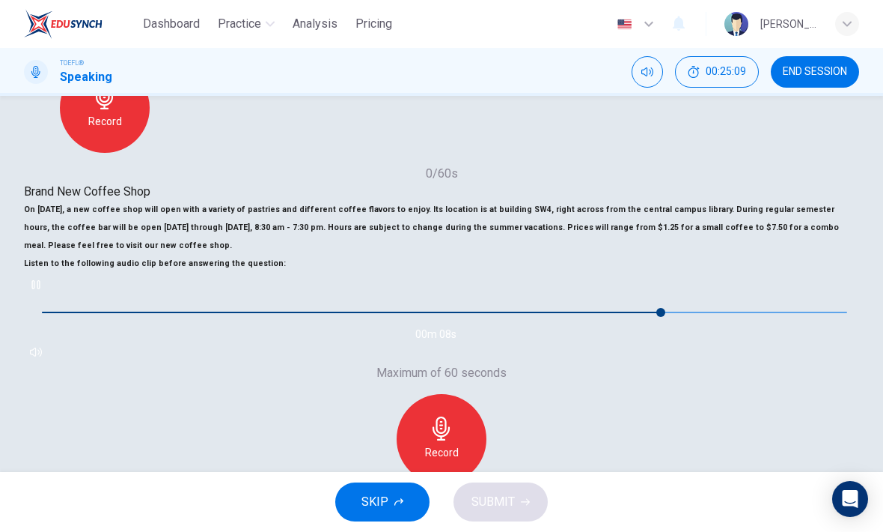
click at [42, 290] on icon "button" at bounding box center [36, 285] width 12 height 12
click at [487, 394] on div "Record" at bounding box center [442, 439] width 90 height 90
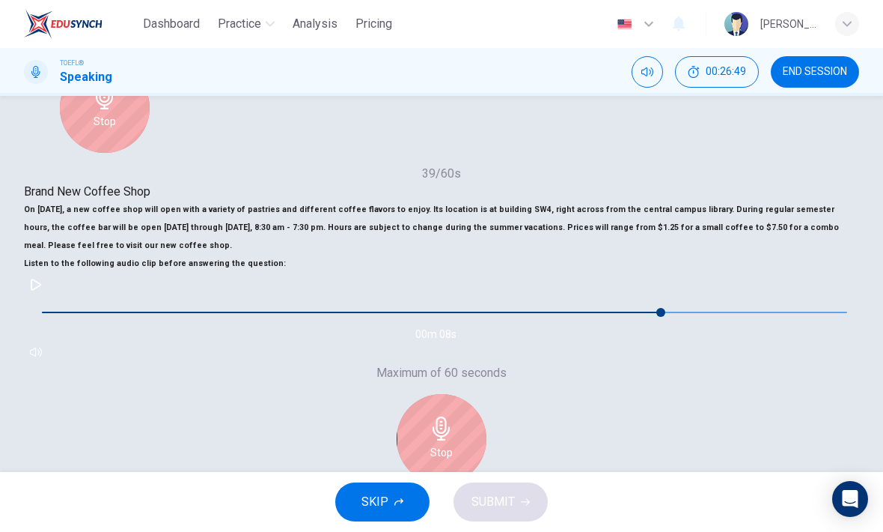
click at [487, 394] on div "Stop" at bounding box center [442, 439] width 90 height 90
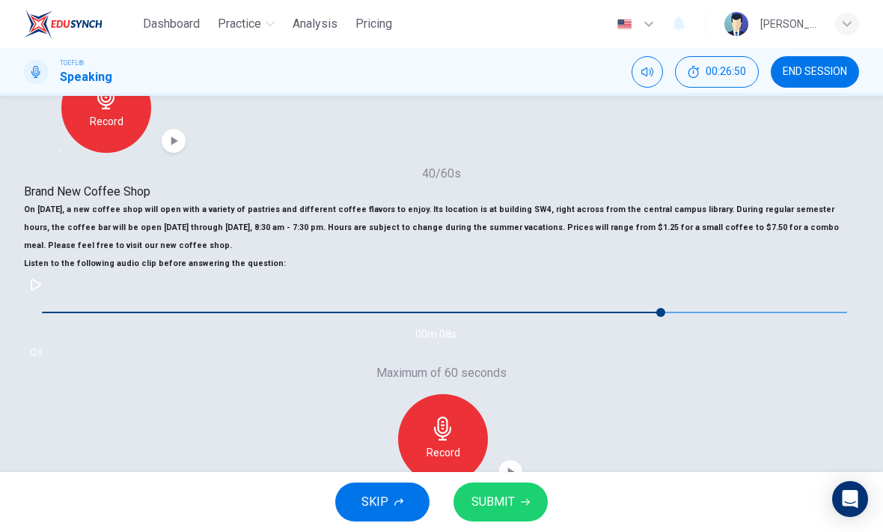
click at [518, 464] on icon "button" at bounding box center [510, 471] width 15 height 15
click at [657, 317] on span at bounding box center [661, 312] width 9 height 9
click at [88, 363] on div "Brand New Coffee Shop On [DATE], a new coffee shop will open with a variety of …" at bounding box center [442, 273] width 836 height 181
click at [48, 296] on button "button" at bounding box center [36, 285] width 24 height 24
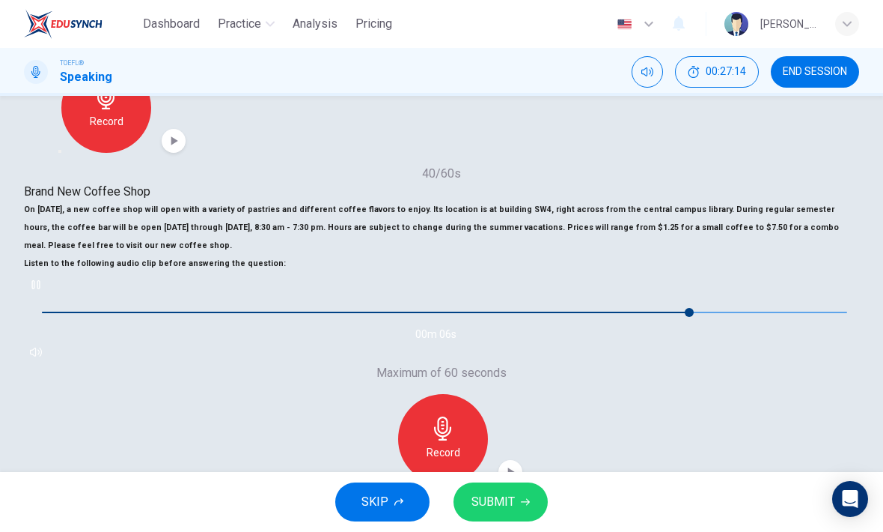
click at [42, 290] on icon "button" at bounding box center [36, 285] width 12 height 12
click at [48, 296] on button "button" at bounding box center [36, 285] width 24 height 24
click at [625, 317] on span at bounding box center [629, 312] width 9 height 9
click at [48, 296] on button "button" at bounding box center [36, 285] width 24 height 24
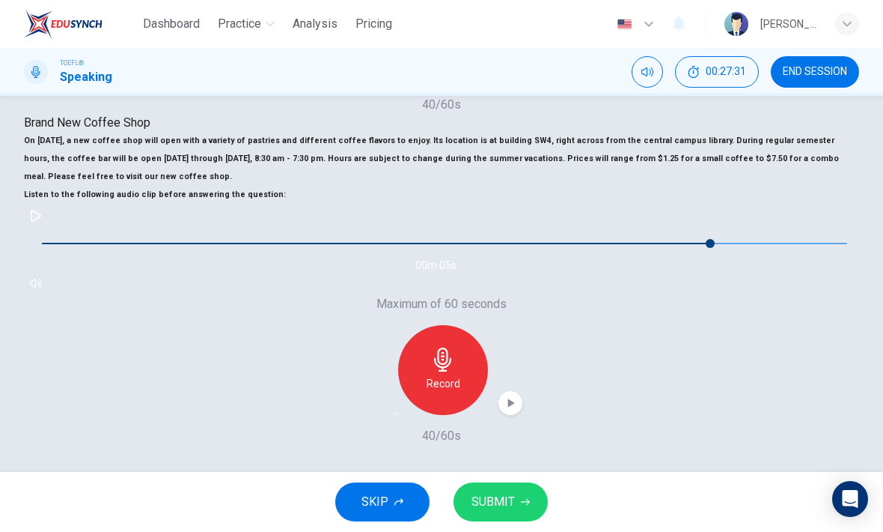
scroll to position [327, 0]
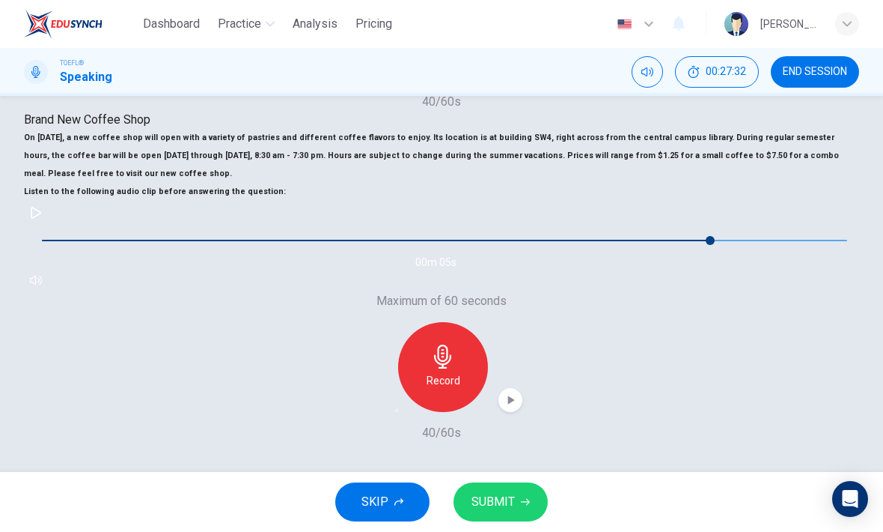
click at [706, 245] on span at bounding box center [710, 240] width 9 height 9
click at [42, 219] on icon "button" at bounding box center [36, 213] width 12 height 12
click at [48, 225] on button "button" at bounding box center [36, 213] width 24 height 24
click at [569, 245] on span at bounding box center [573, 240] width 9 height 9
click at [513, 245] on span at bounding box center [517, 240] width 9 height 9
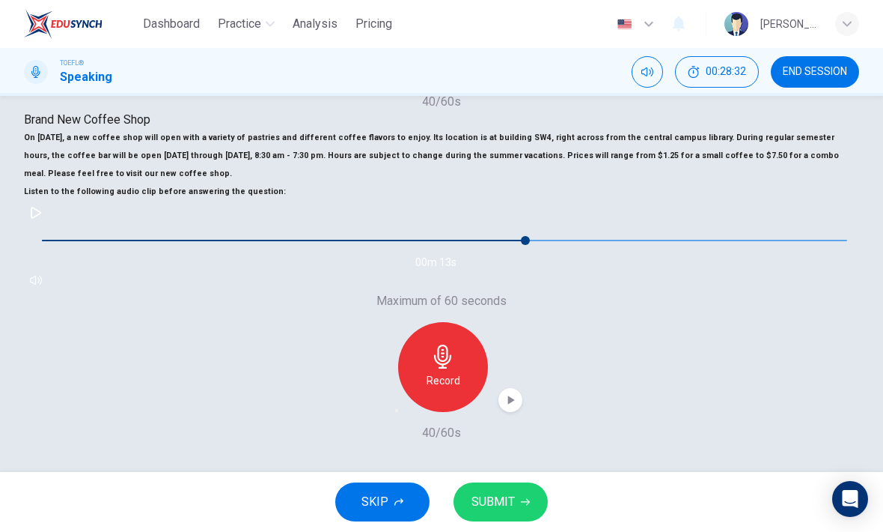
click at [48, 225] on button "button" at bounding box center [36, 213] width 24 height 24
click at [42, 219] on icon "button" at bounding box center [36, 213] width 12 height 12
click at [521, 245] on span at bounding box center [525, 240] width 9 height 9
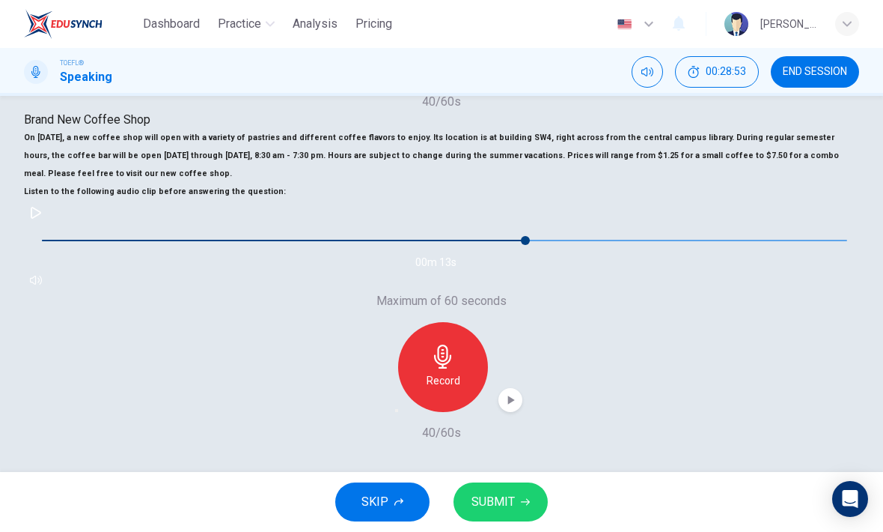
click at [48, 225] on button "button" at bounding box center [36, 213] width 24 height 24
click at [193, 254] on span at bounding box center [445, 240] width 806 height 31
click at [490, 245] on span at bounding box center [494, 240] width 9 height 9
click at [48, 225] on button "button" at bounding box center [36, 213] width 24 height 24
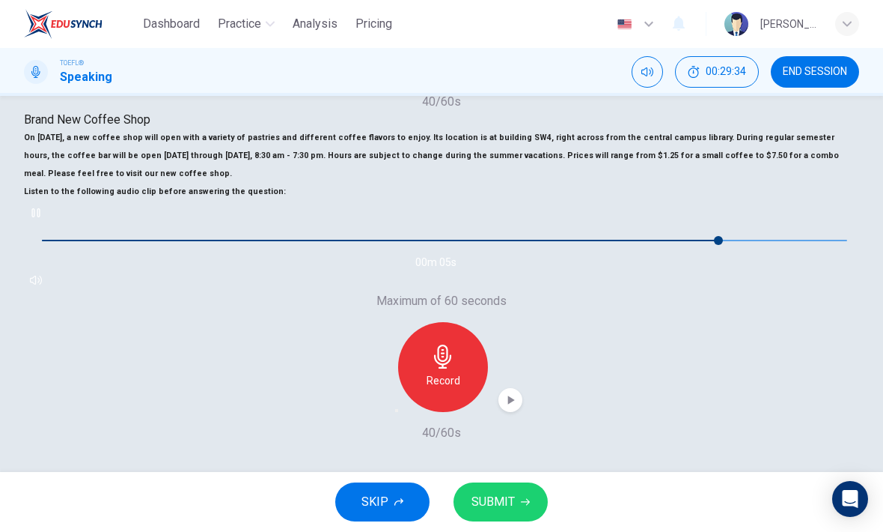
click at [42, 219] on icon "button" at bounding box center [36, 213] width 12 height 12
click at [569, 245] on span at bounding box center [573, 240] width 9 height 9
click at [42, 219] on icon "button" at bounding box center [36, 213] width 12 height 12
click at [569, 245] on span at bounding box center [573, 240] width 9 height 9
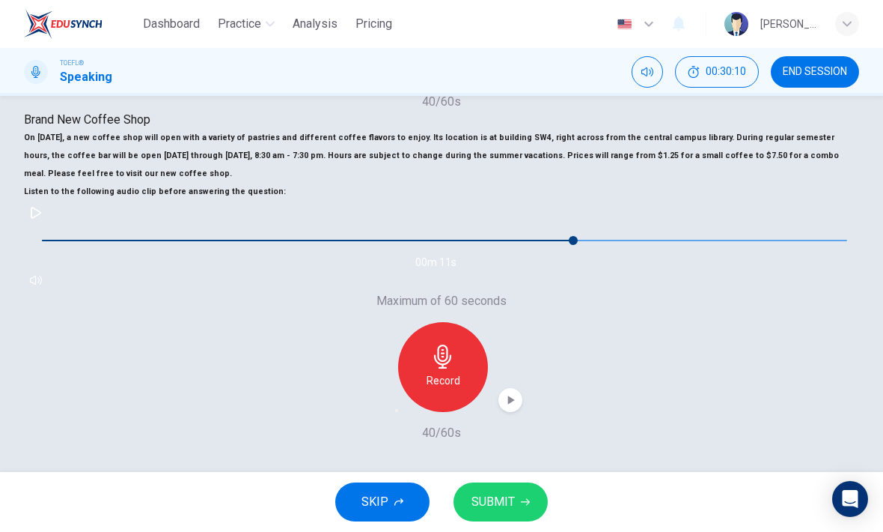
click at [48, 225] on button "button" at bounding box center [36, 213] width 24 height 24
click at [42, 219] on icon "button" at bounding box center [36, 213] width 12 height 12
click at [625, 245] on span at bounding box center [629, 240] width 9 height 9
click at [397, 410] on icon "button" at bounding box center [397, 410] width 0 height 0
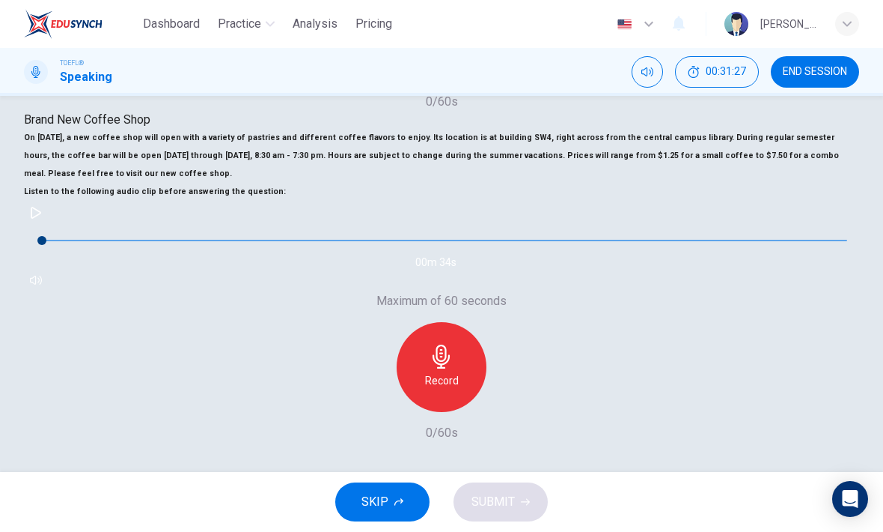
click at [487, 322] on div "Record" at bounding box center [442, 367] width 90 height 90
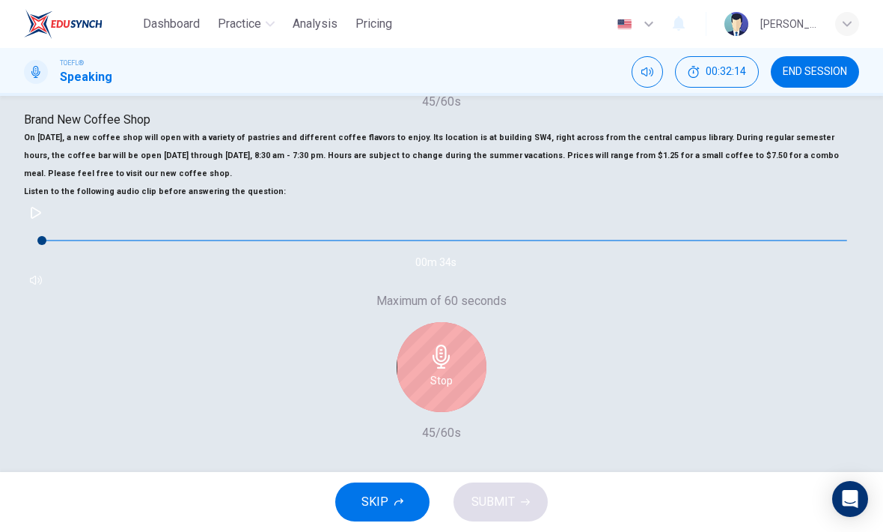
click at [487, 322] on div "Stop" at bounding box center [442, 367] width 90 height 90
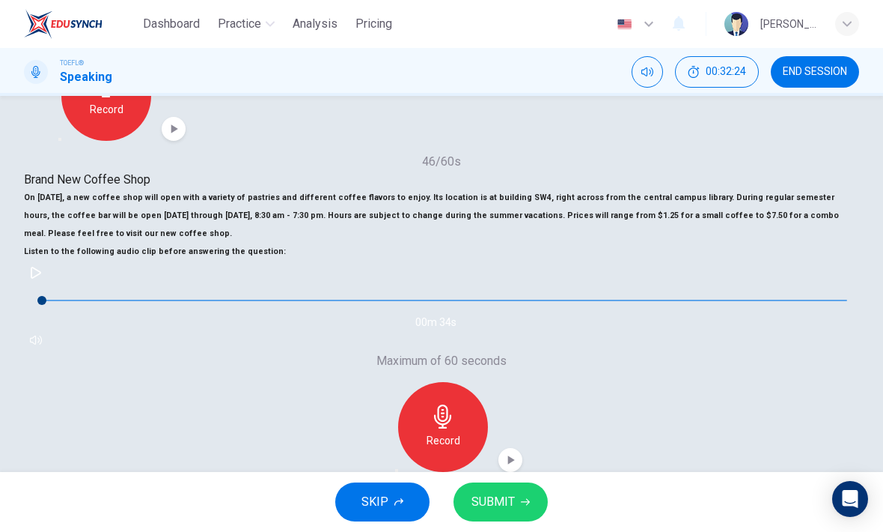
scroll to position [261, 0]
click at [523, 381] on div "Record" at bounding box center [442, 426] width 162 height 90
click at [397, 469] on div "button" at bounding box center [397, 469] width 0 height 0
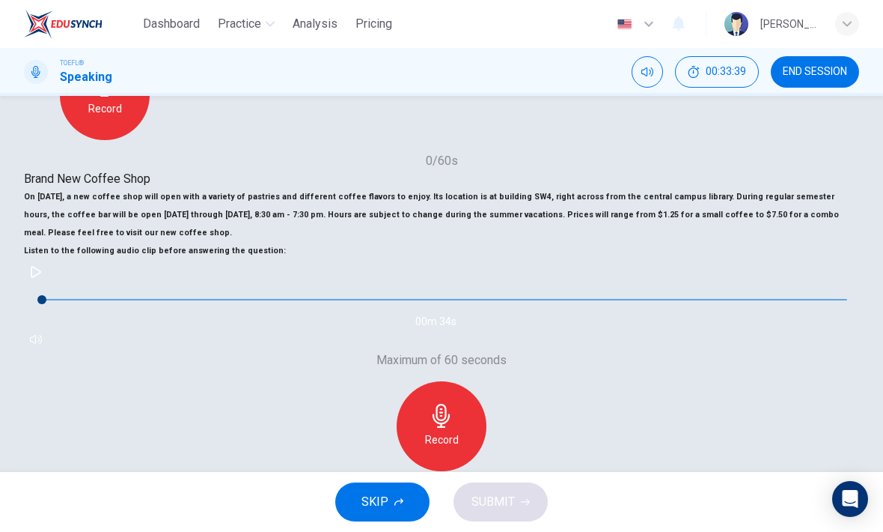
click at [459, 430] on h6 "Record" at bounding box center [442, 439] width 34 height 18
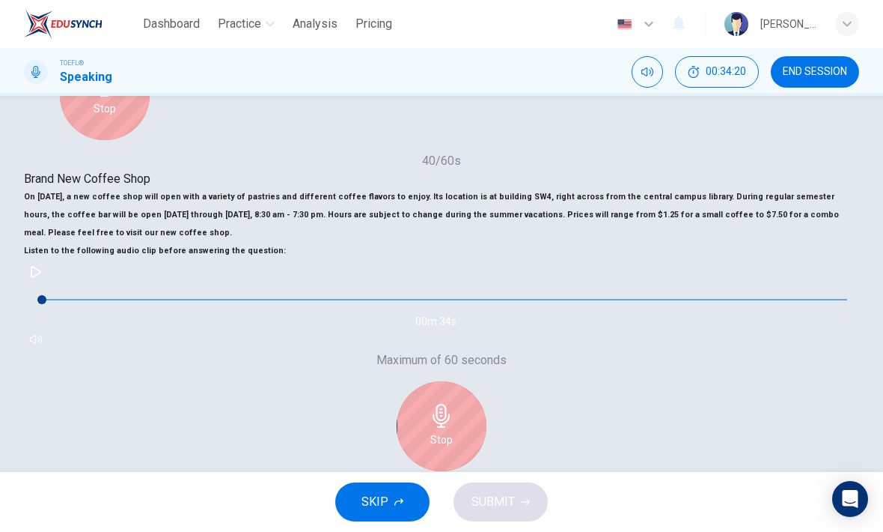
click at [487, 381] on div "Stop" at bounding box center [442, 426] width 90 height 90
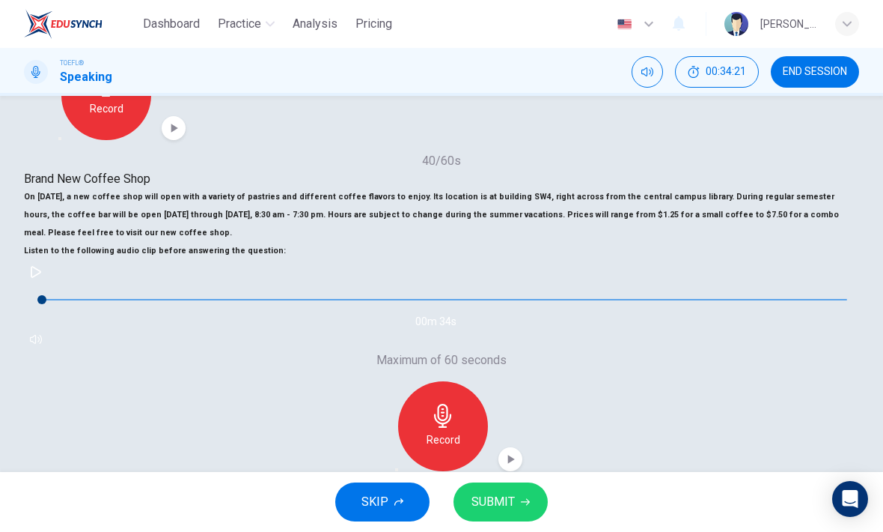
click at [397, 469] on icon "button" at bounding box center [397, 469] width 0 height 0
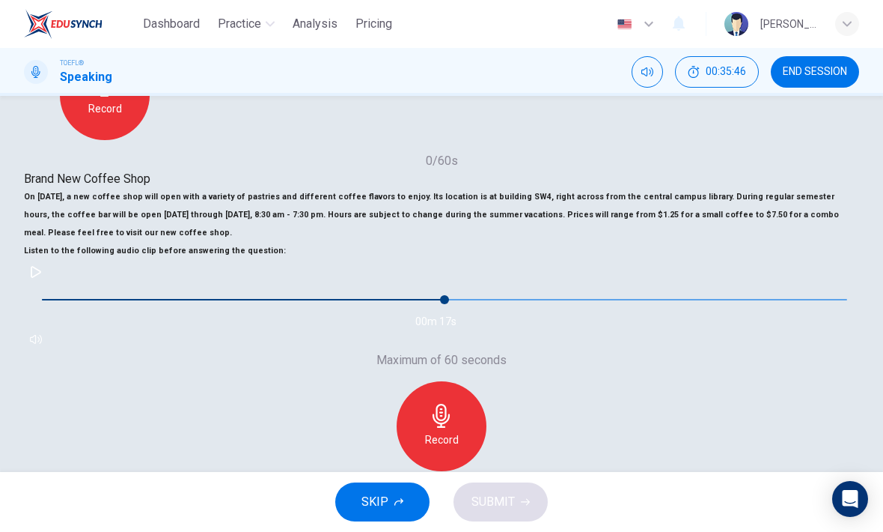
click at [440, 304] on span at bounding box center [444, 299] width 9 height 9
click at [48, 284] on button "button" at bounding box center [36, 272] width 24 height 24
click at [368, 304] on span at bounding box center [372, 299] width 9 height 9
click at [48, 284] on button "button" at bounding box center [36, 272] width 24 height 24
click at [658, 304] on span at bounding box center [662, 299] width 9 height 9
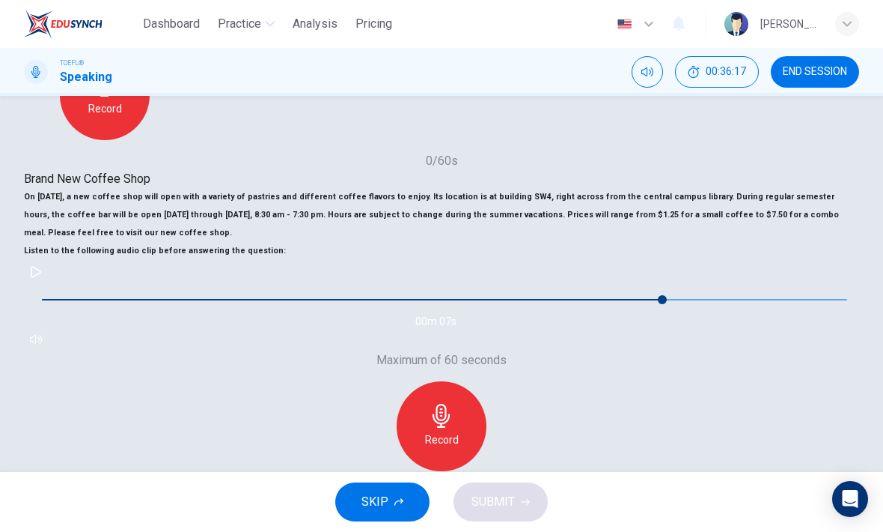
click at [48, 284] on button "button" at bounding box center [36, 272] width 24 height 24
click at [609, 304] on span at bounding box center [613, 299] width 9 height 9
type input "0"
click at [487, 381] on div "Record" at bounding box center [442, 426] width 90 height 90
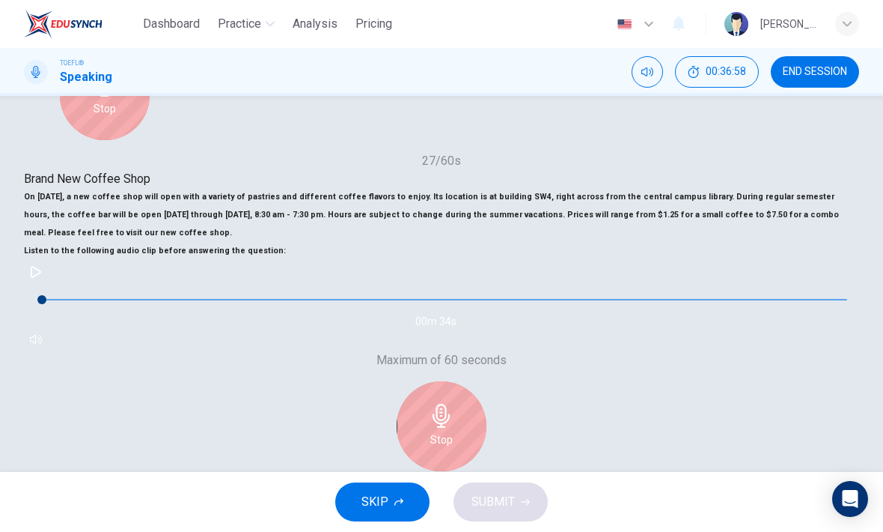
click at [487, 381] on div "Stop" at bounding box center [442, 426] width 90 height 90
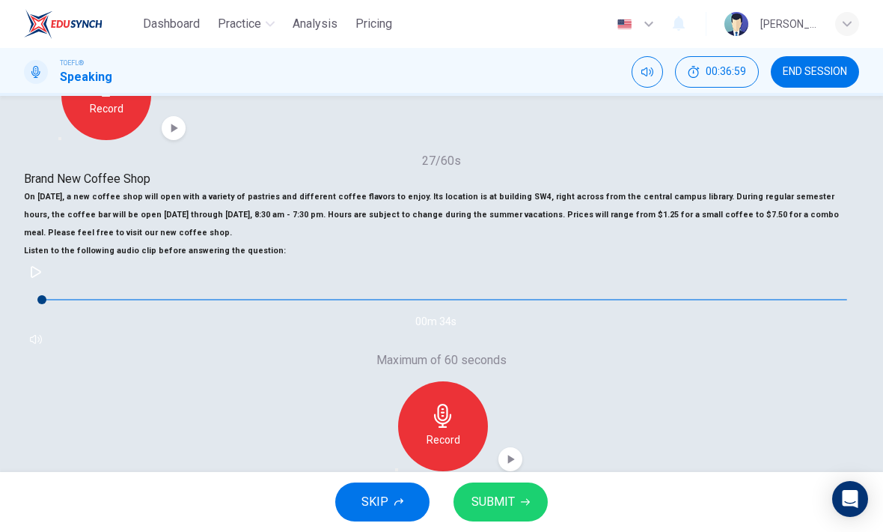
click at [397, 469] on div "button" at bounding box center [397, 469] width 0 height 0
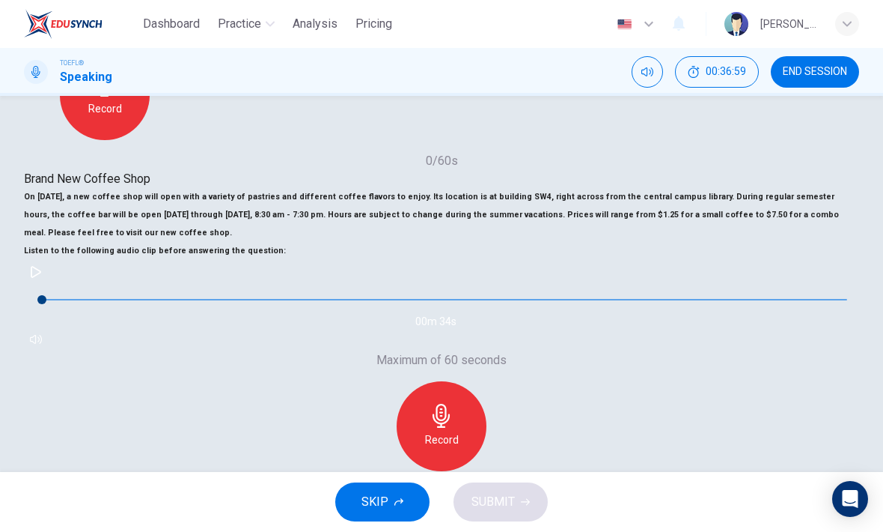
click at [459, 430] on h6 "Record" at bounding box center [442, 439] width 34 height 18
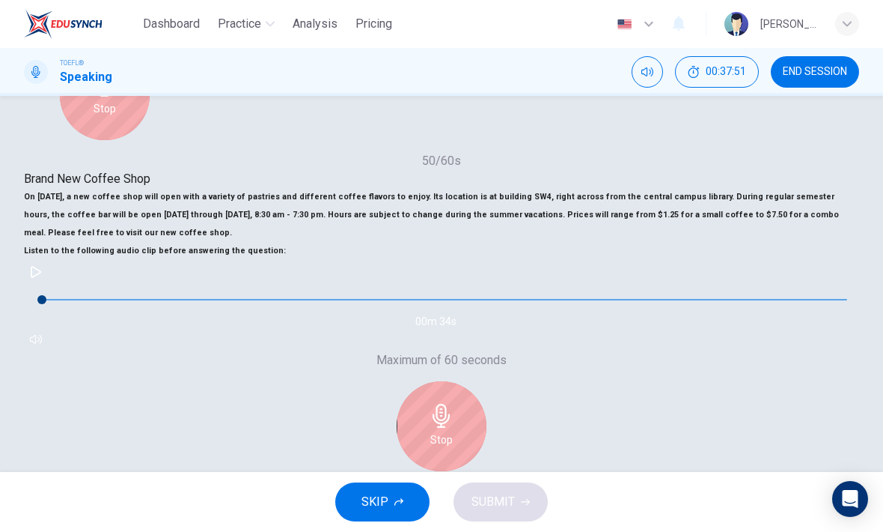
click at [454, 404] on icon "button" at bounding box center [442, 416] width 24 height 24
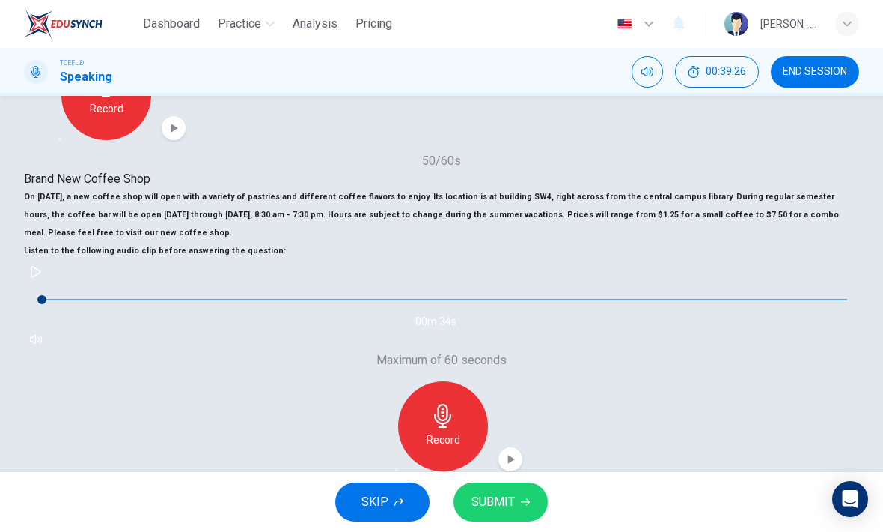
click at [397, 469] on icon "button" at bounding box center [397, 469] width 0 height 0
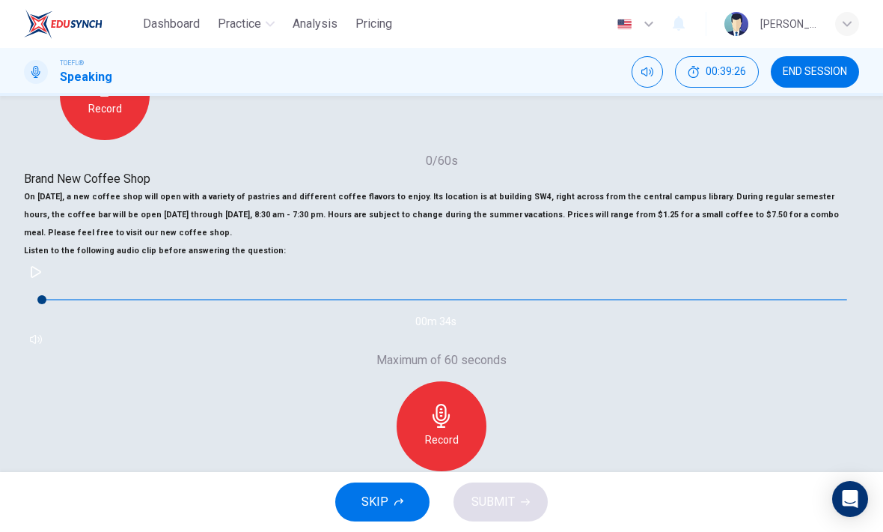
click at [487, 381] on div "Record" at bounding box center [442, 426] width 90 height 90
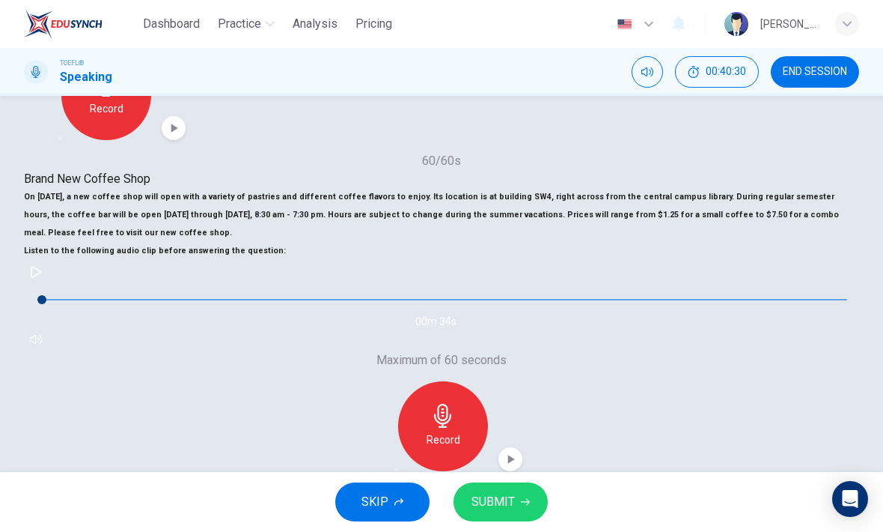
click at [519, 502] on button "SUBMIT" at bounding box center [501, 501] width 94 height 39
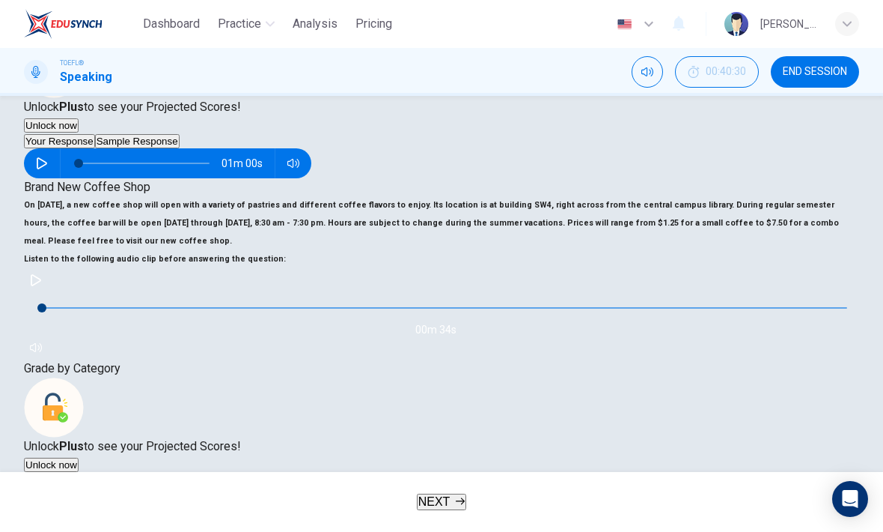
click at [54, 487] on button "button" at bounding box center [42, 502] width 24 height 30
type input "2"
click at [180, 473] on button "Sample Response" at bounding box center [137, 480] width 85 height 14
click at [41, 493] on icon "button" at bounding box center [36, 499] width 10 height 12
type input "2"
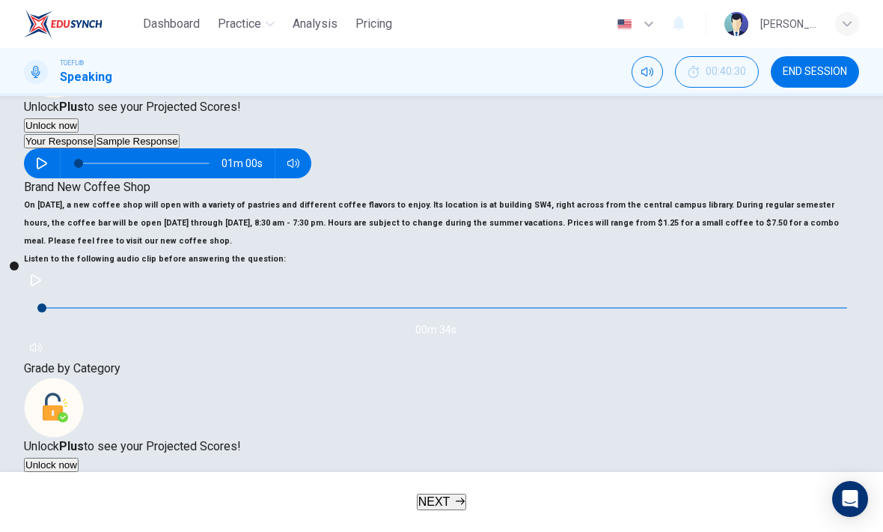
click at [95, 473] on button "Your Response" at bounding box center [59, 480] width 71 height 14
type input "5"
type input "2"
click at [48, 496] on icon "button" at bounding box center [42, 502] width 12 height 12
type input "7"
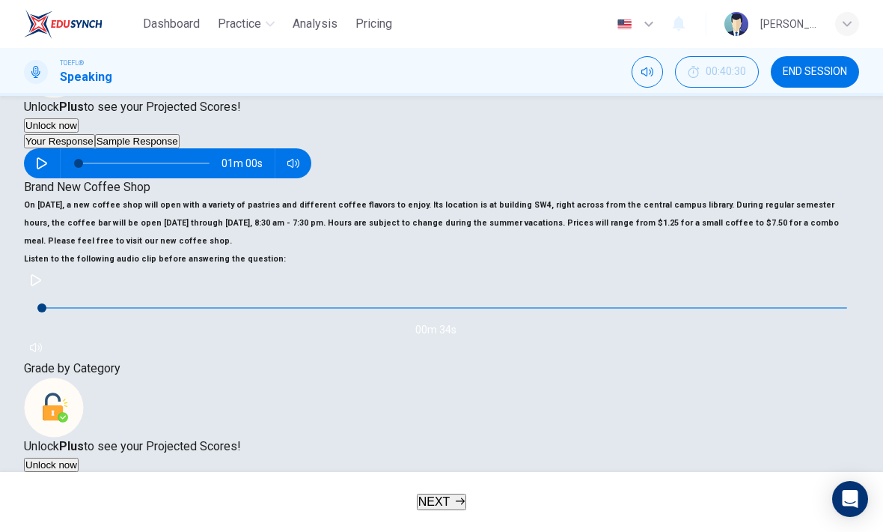
click at [180, 473] on button "Sample Response" at bounding box center [137, 480] width 85 height 14
type input "0"
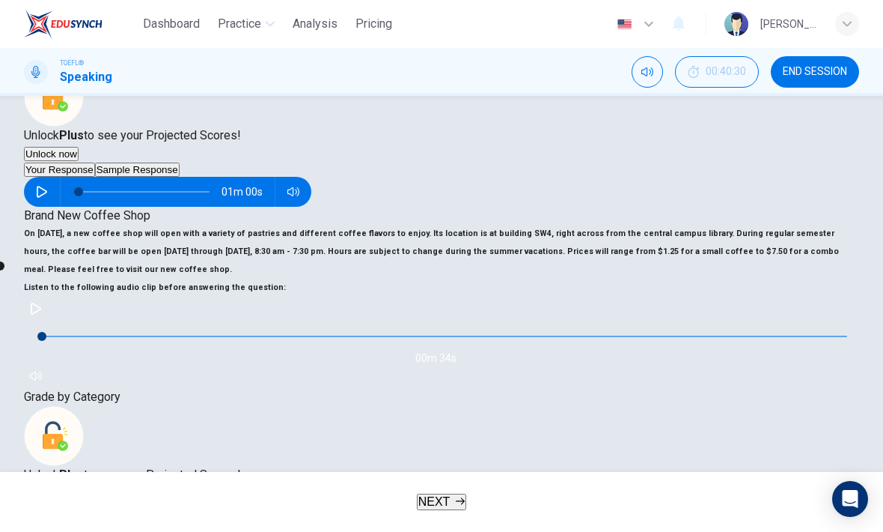
scroll to position [286, 0]
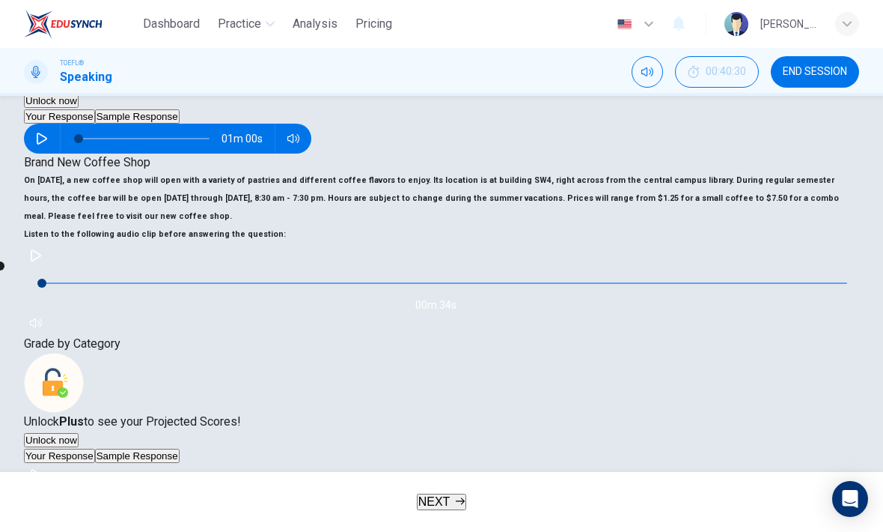
click at [467, 501] on button "NEXT" at bounding box center [442, 501] width 50 height 16
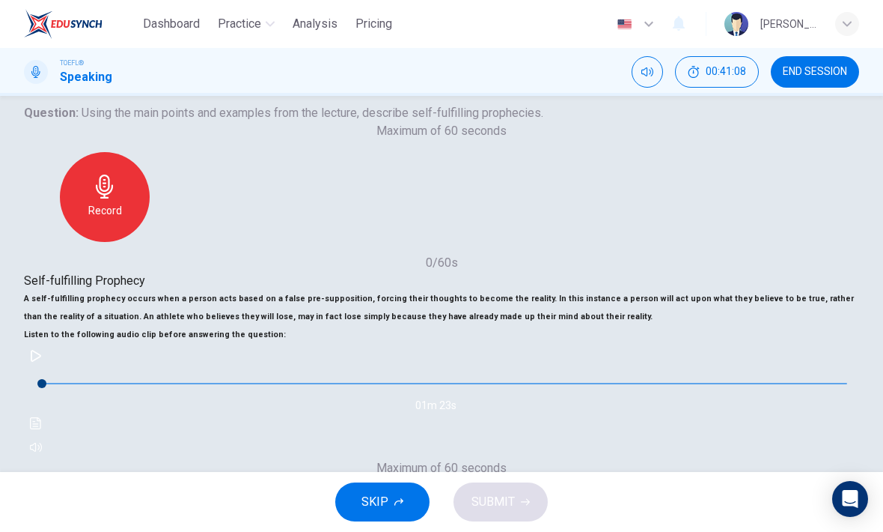
scroll to position [158, 0]
click at [48, 369] on button "button" at bounding box center [36, 357] width 24 height 24
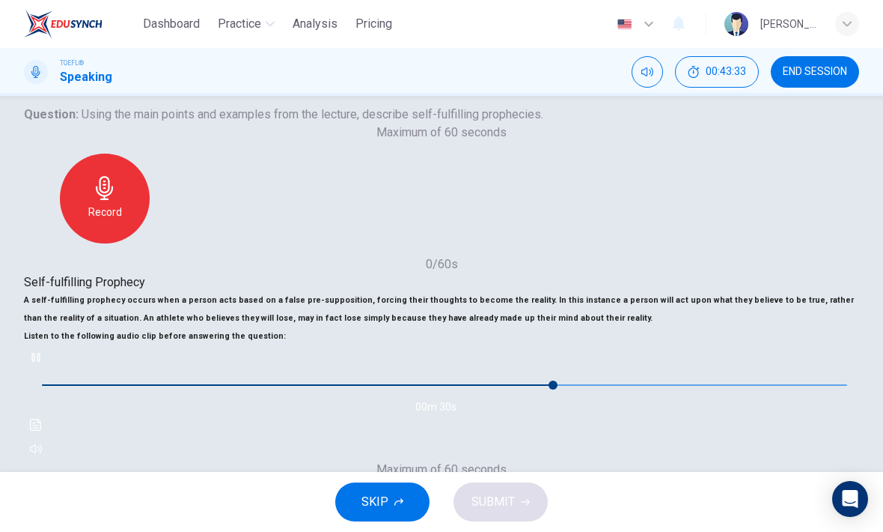
click at [73, 345] on h6 "Listen to the following audio clip before answering the question :" at bounding box center [442, 336] width 836 height 18
click at [48, 369] on button "button" at bounding box center [36, 357] width 24 height 24
click at [408, 389] on span at bounding box center [412, 384] width 9 height 9
click at [82, 383] on div "00m 44s" at bounding box center [442, 402] width 836 height 115
click at [48, 369] on button "button" at bounding box center [36, 357] width 24 height 24
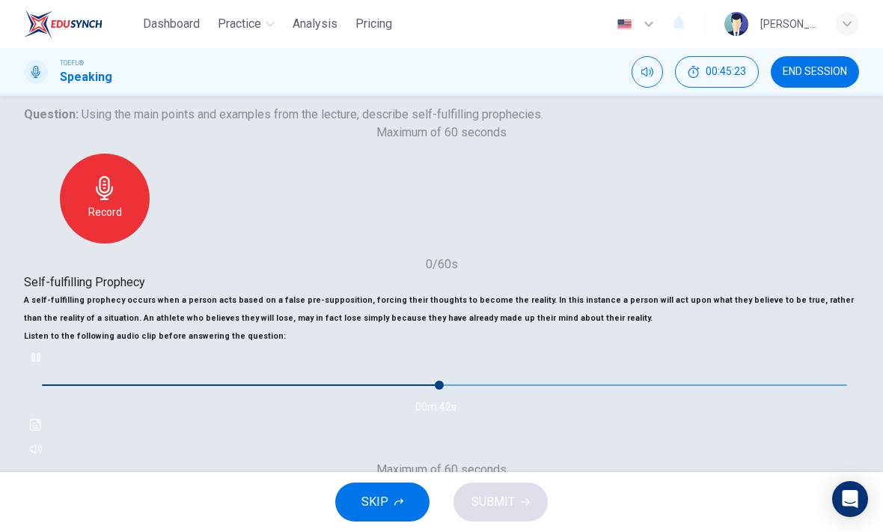
click at [135, 345] on h6 "Listen to the following audio clip before answering the question :" at bounding box center [442, 336] width 836 height 18
click at [125, 401] on span at bounding box center [445, 384] width 806 height 31
click at [408, 389] on span at bounding box center [412, 384] width 9 height 9
click at [295, 389] on span at bounding box center [299, 384] width 9 height 9
click at [166, 389] on span at bounding box center [170, 384] width 9 height 9
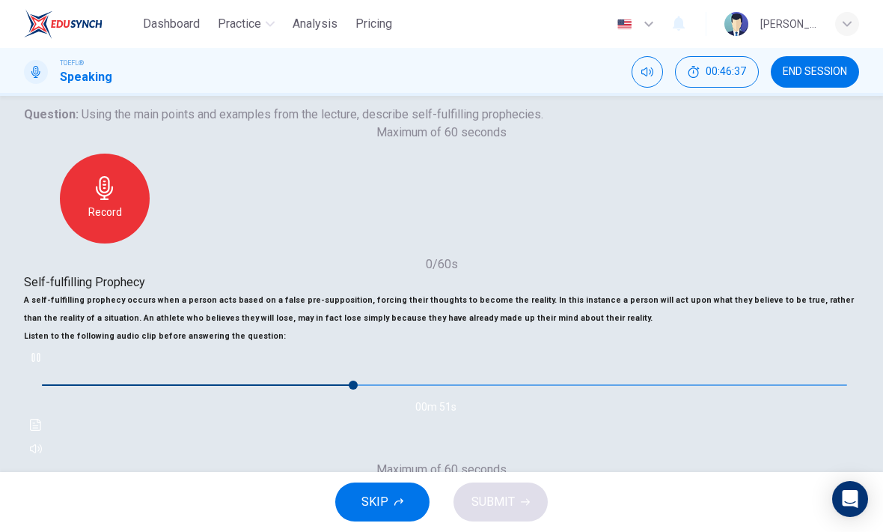
click at [349, 389] on span at bounding box center [353, 384] width 9 height 9
click at [134, 389] on span at bounding box center [138, 384] width 9 height 9
click at [42, 363] on icon "button" at bounding box center [36, 357] width 12 height 12
click at [158, 389] on span at bounding box center [162, 384] width 9 height 9
click at [48, 369] on button "button" at bounding box center [36, 357] width 24 height 24
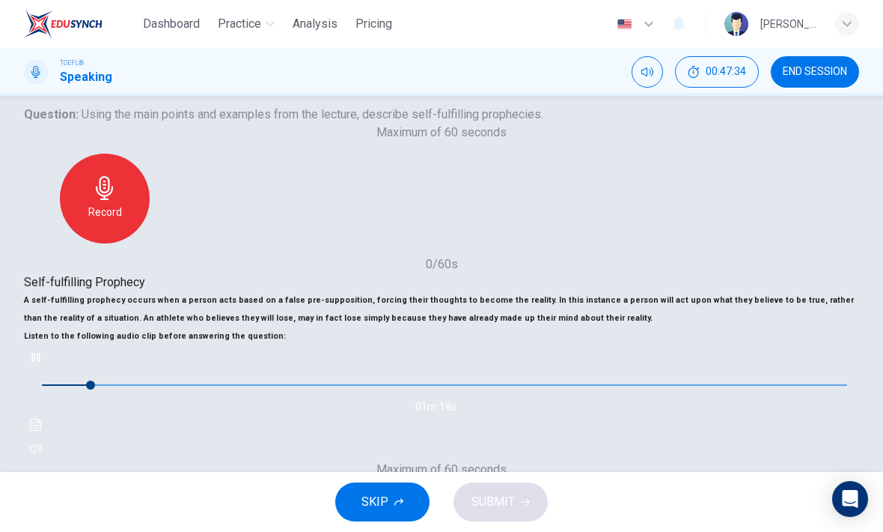
click at [95, 389] on span at bounding box center [90, 384] width 9 height 9
click at [48, 369] on button "button" at bounding box center [36, 357] width 24 height 24
click at [42, 363] on icon "button" at bounding box center [36, 357] width 12 height 12
click at [180, 389] on span at bounding box center [184, 384] width 9 height 9
click at [40, 362] on icon "button" at bounding box center [35, 357] width 8 height 9
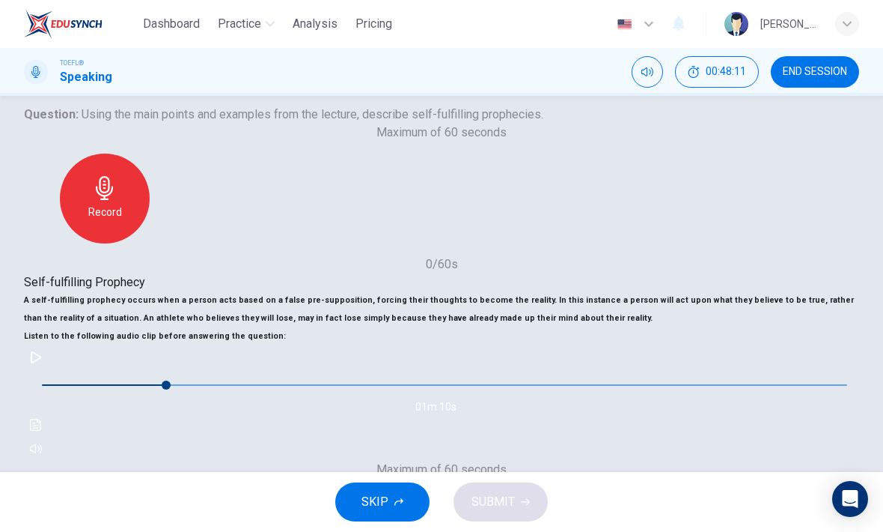
click at [48, 369] on button "button" at bounding box center [36, 357] width 24 height 24
click at [42, 363] on icon "button" at bounding box center [36, 357] width 12 height 12
click at [48, 369] on button "button" at bounding box center [36, 357] width 24 height 24
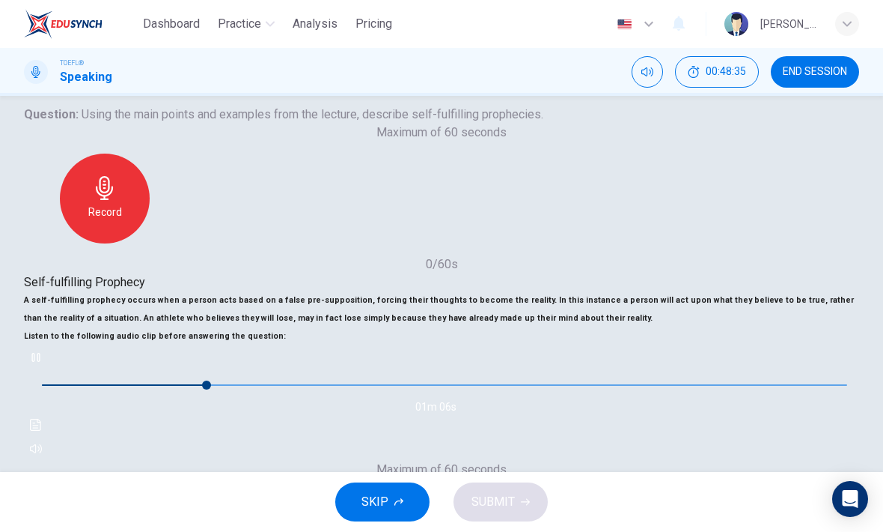
click at [42, 363] on icon "button" at bounding box center [36, 357] width 12 height 12
click at [48, 369] on button "button" at bounding box center [36, 357] width 24 height 24
click at [72, 386] on div "01m 03s" at bounding box center [442, 402] width 836 height 115
click at [42, 363] on icon "button" at bounding box center [36, 357] width 12 height 12
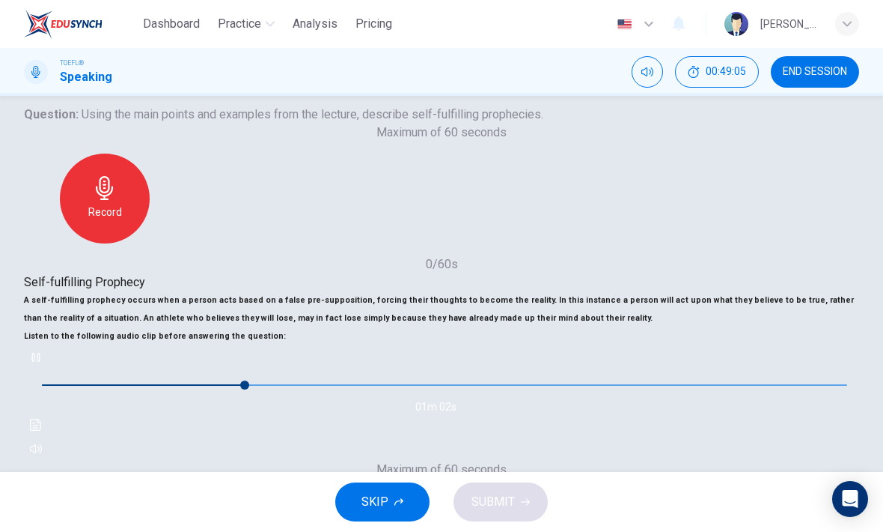
click at [48, 369] on button "button" at bounding box center [36, 357] width 24 height 24
click at [42, 363] on icon "button" at bounding box center [36, 357] width 12 height 12
click at [48, 369] on button "button" at bounding box center [36, 357] width 24 height 24
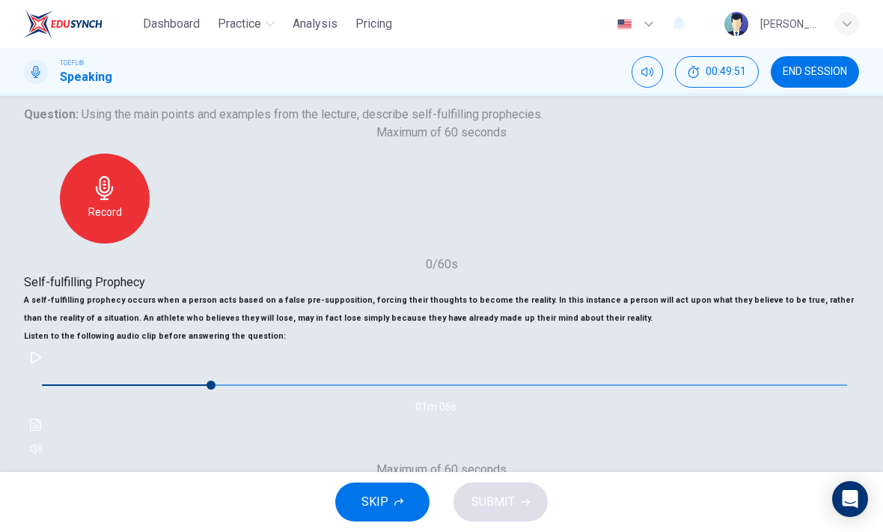
click at [207, 389] on span at bounding box center [211, 384] width 9 height 9
click at [48, 369] on button "button" at bounding box center [36, 357] width 24 height 24
click at [42, 363] on icon "button" at bounding box center [36, 357] width 12 height 12
click at [448, 389] on span at bounding box center [452, 384] width 9 height 9
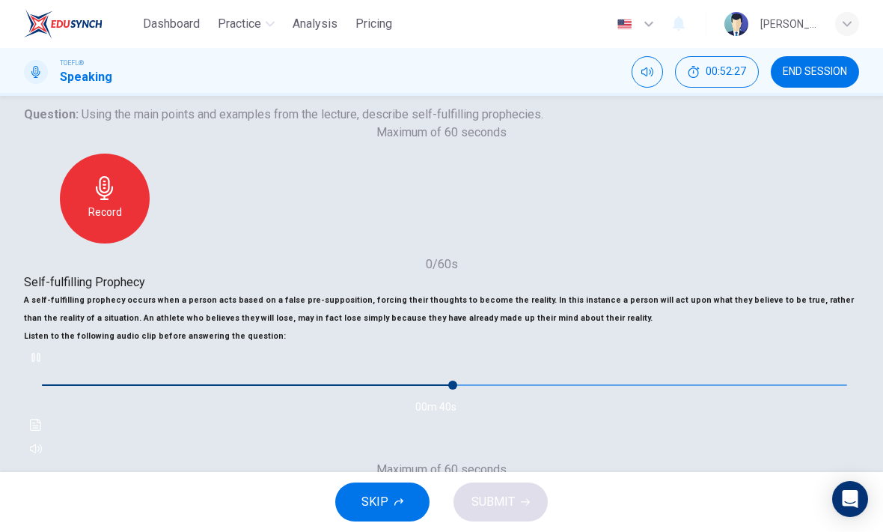
click at [448, 389] on span at bounding box center [452, 384] width 9 height 9
click at [271, 389] on span at bounding box center [275, 384] width 9 height 9
type input "0"
click at [454, 513] on icon "button" at bounding box center [442, 525] width 24 height 24
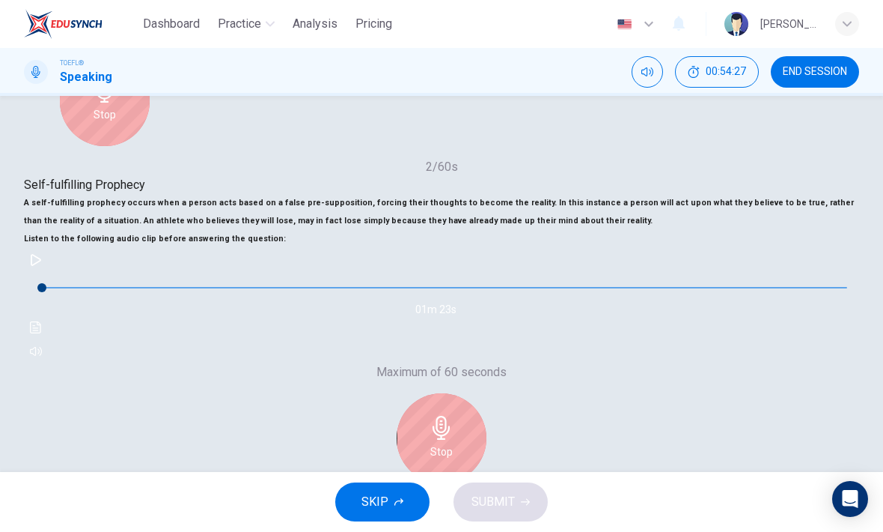
scroll to position [263, 0]
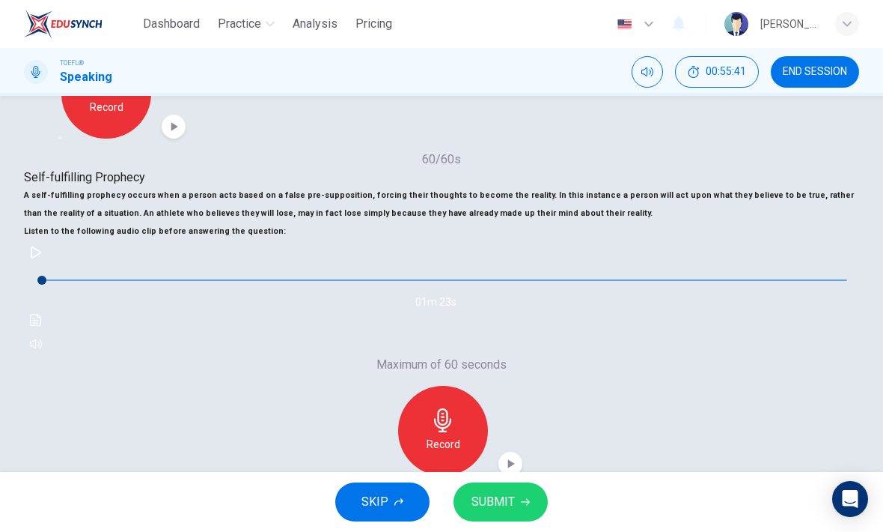
click at [532, 503] on button "SUBMIT" at bounding box center [501, 501] width 94 height 39
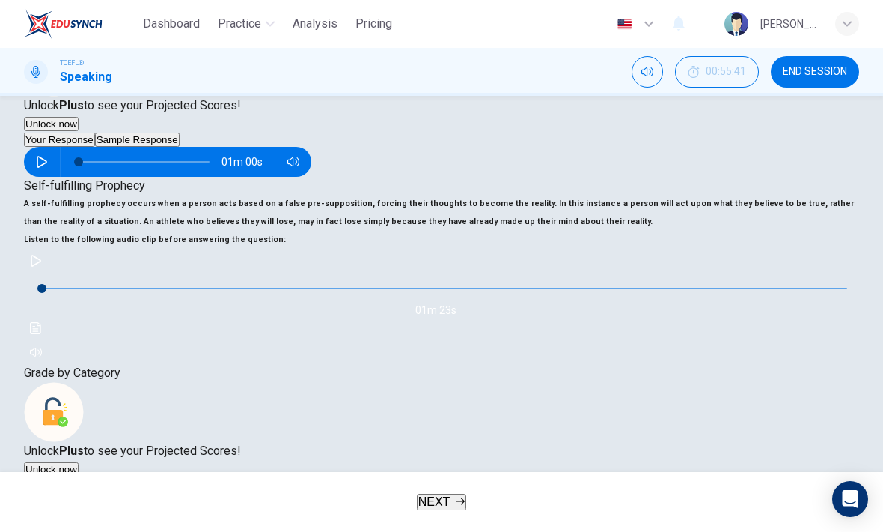
click at [180, 478] on button "Sample Response" at bounding box center [137, 485] width 85 height 14
click at [48, 492] on button "button" at bounding box center [36, 504] width 24 height 24
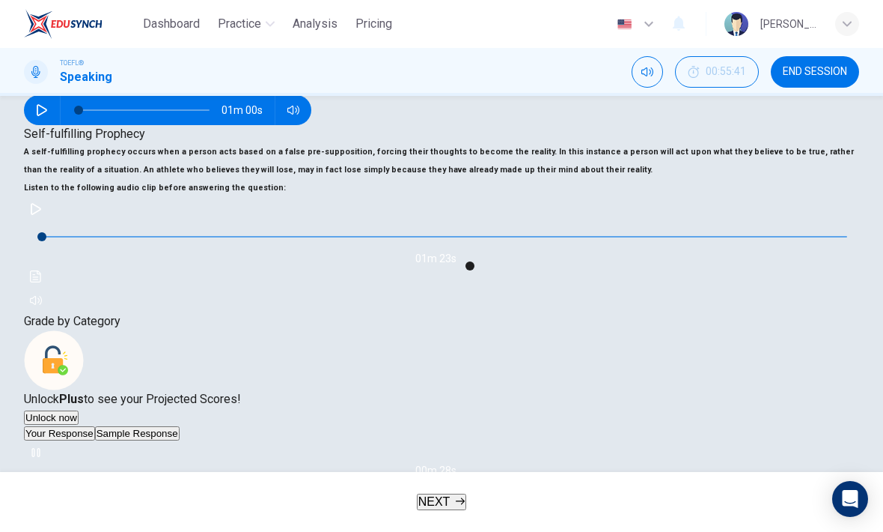
scroll to position [315, 0]
type input "87"
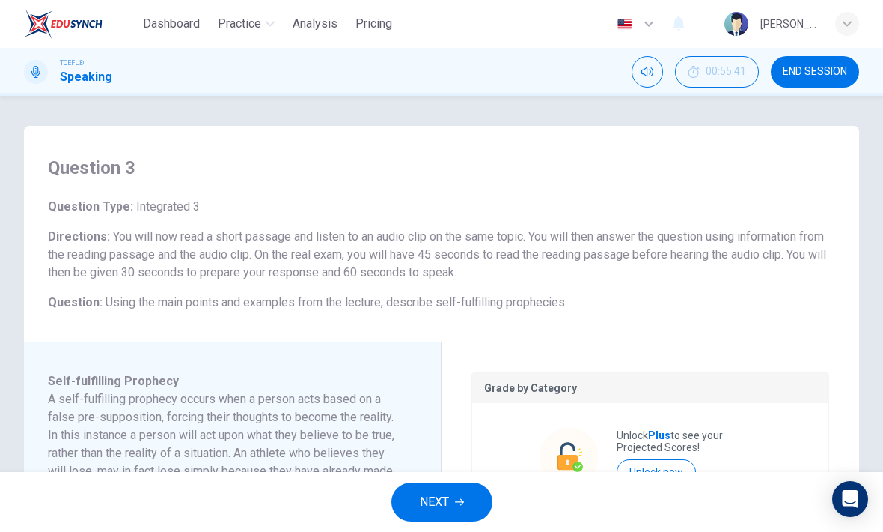
scroll to position [315, 0]
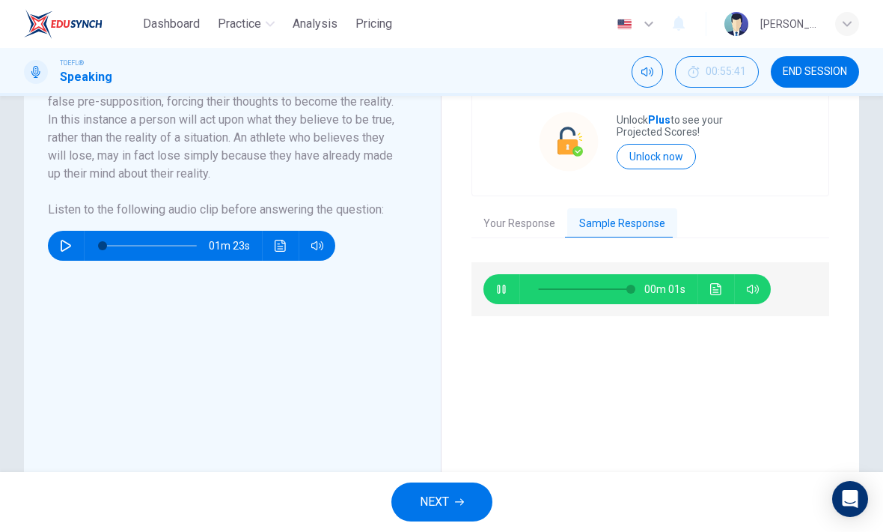
type input "0"
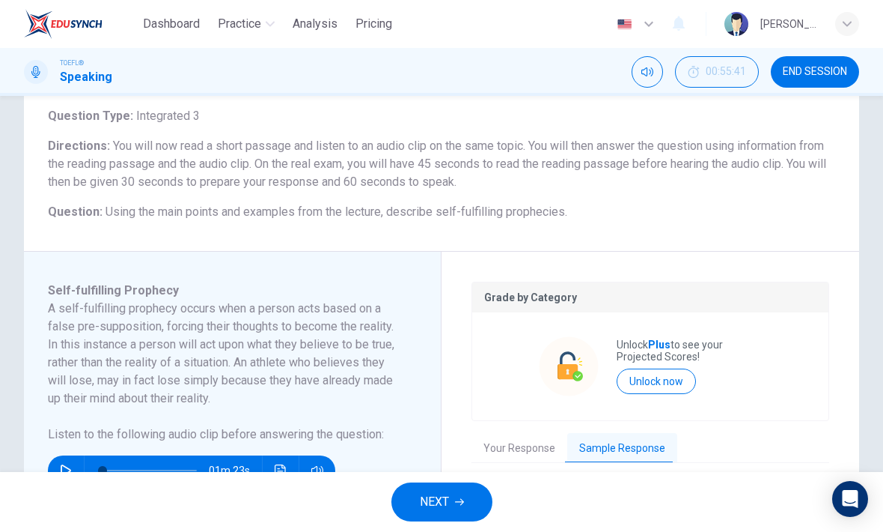
scroll to position [104, 0]
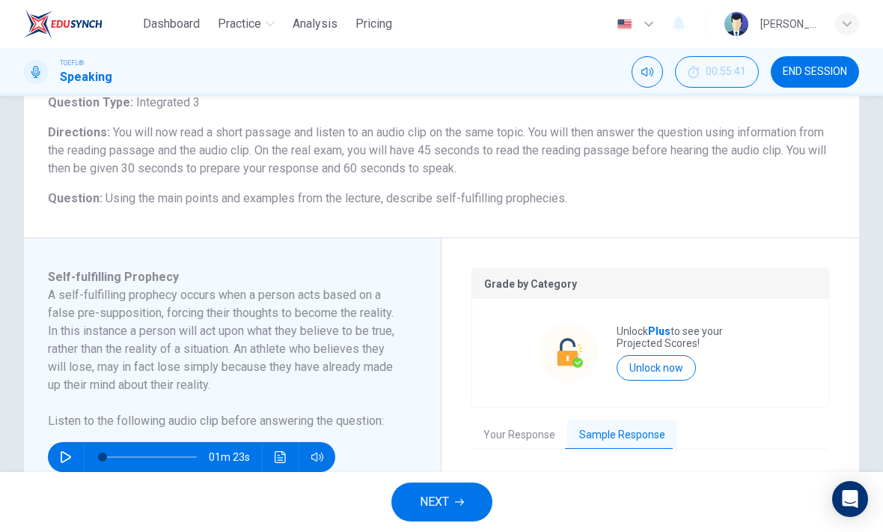
click at [464, 499] on icon "button" at bounding box center [459, 501] width 9 height 9
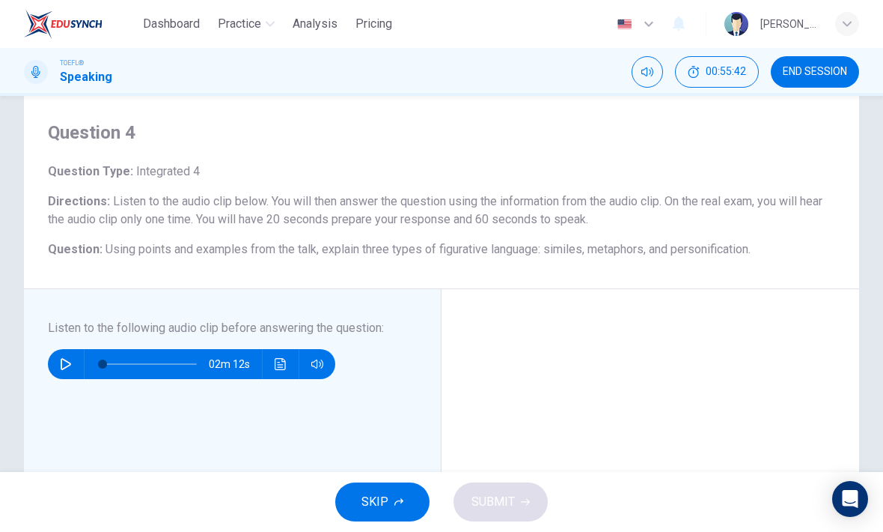
scroll to position [36, 0]
click at [75, 371] on button "button" at bounding box center [66, 363] width 24 height 30
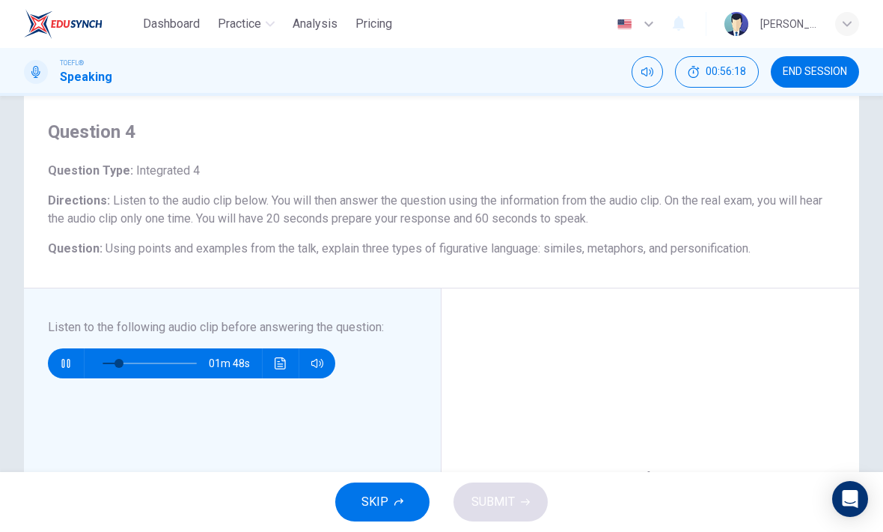
click at [64, 363] on icon "button" at bounding box center [65, 363] width 8 height 9
click at [82, 356] on div "01m 48s" at bounding box center [191, 363] width 287 height 30
click at [82, 354] on div "01m 48s" at bounding box center [191, 363] width 287 height 30
click at [56, 353] on button "button" at bounding box center [66, 363] width 24 height 30
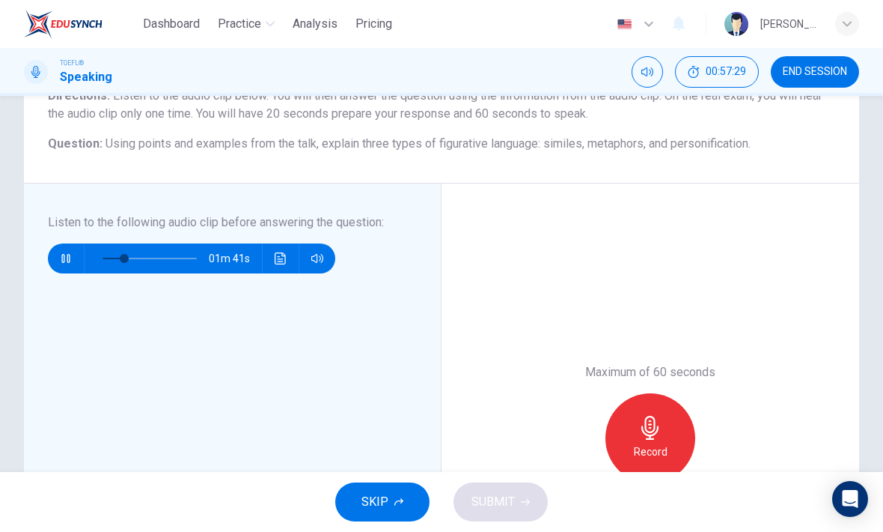
scroll to position [140, 0]
click at [63, 268] on button "button" at bounding box center [66, 259] width 24 height 30
click at [75, 255] on button "button" at bounding box center [66, 259] width 24 height 30
click at [70, 252] on button "button" at bounding box center [66, 259] width 24 height 30
click at [88, 248] on div at bounding box center [147, 259] width 124 height 30
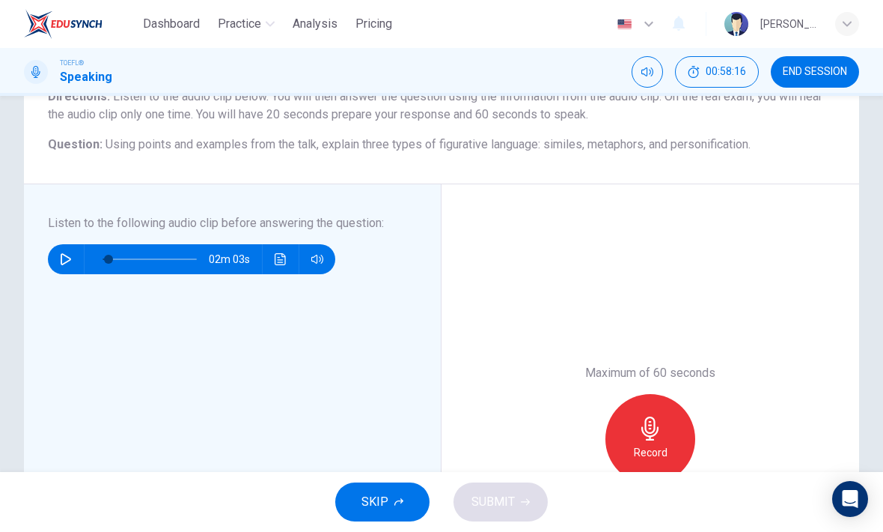
click at [69, 257] on icon "button" at bounding box center [66, 259] width 12 height 12
click at [69, 265] on button "button" at bounding box center [66, 259] width 24 height 30
click at [117, 255] on span at bounding box center [116, 259] width 9 height 9
click at [69, 249] on button "button" at bounding box center [66, 259] width 24 height 30
click at [107, 263] on span at bounding box center [102, 259] width 9 height 9
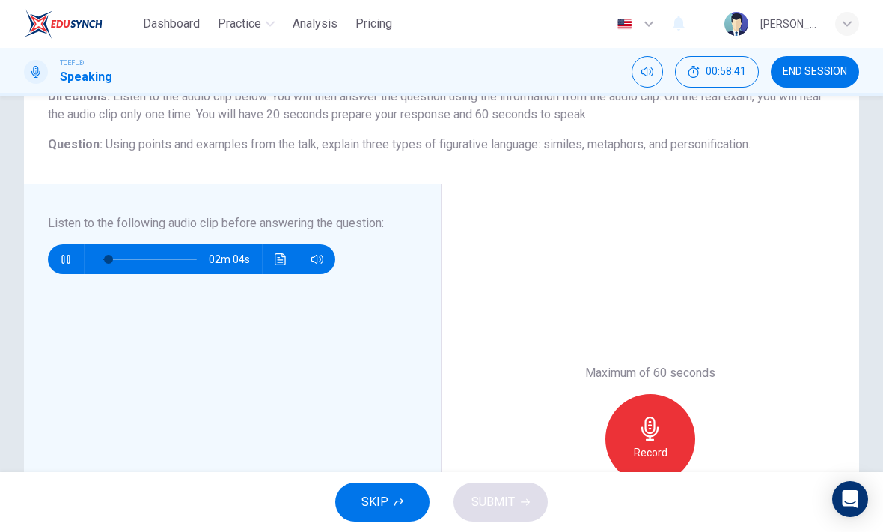
click at [128, 254] on span at bounding box center [150, 258] width 94 height 31
click at [70, 248] on button "button" at bounding box center [66, 259] width 24 height 30
click at [111, 255] on span at bounding box center [110, 259] width 9 height 9
click at [64, 258] on icon "button" at bounding box center [66, 259] width 12 height 12
click at [95, 261] on div at bounding box center [147, 259] width 124 height 30
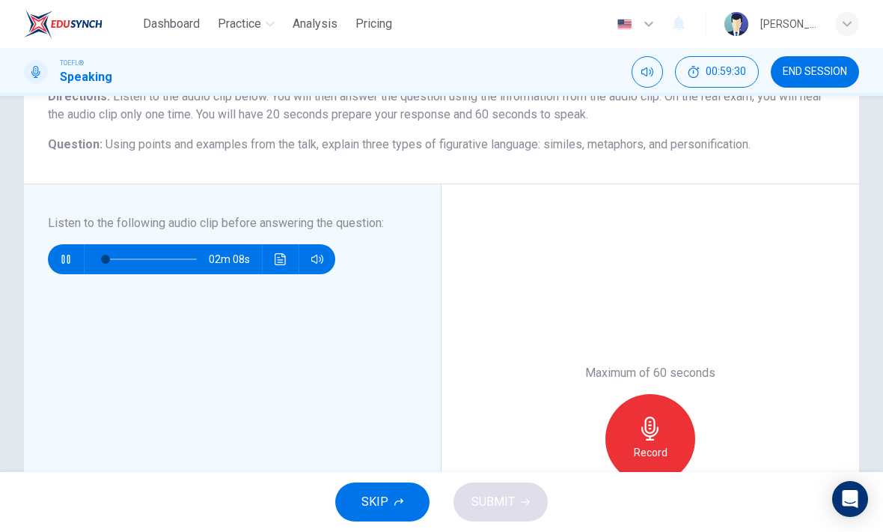
click at [106, 255] on span at bounding box center [105, 259] width 9 height 9
click at [118, 255] on span at bounding box center [116, 259] width 9 height 9
click at [122, 255] on span at bounding box center [121, 259] width 9 height 9
click at [95, 256] on div at bounding box center [147, 259] width 124 height 30
type input "0"
